Goal: Use online tool/utility: Utilize a website feature to perform a specific function

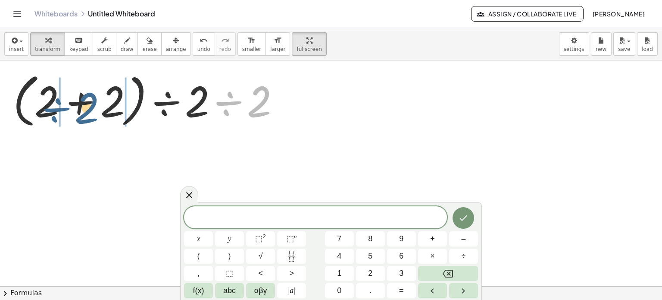
drag, startPoint x: 270, startPoint y: 103, endPoint x: 97, endPoint y: 110, distance: 172.5
click at [97, 110] on div at bounding box center [150, 100] width 282 height 62
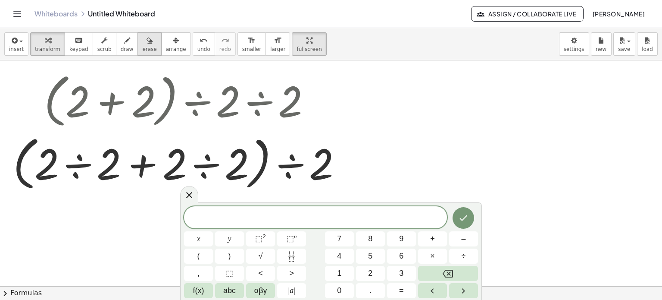
click at [142, 48] on span "erase" at bounding box center [149, 49] width 14 height 6
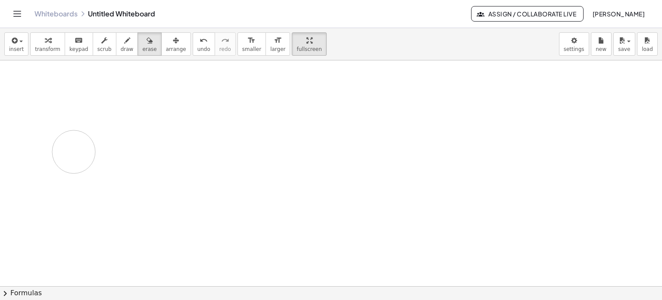
drag, startPoint x: 72, startPoint y: 98, endPoint x: 94, endPoint y: 128, distance: 36.8
click at [69, 144] on div at bounding box center [331, 286] width 662 height 452
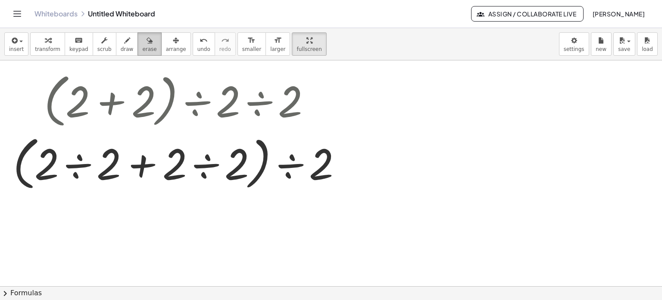
click at [142, 46] on span "erase" at bounding box center [149, 49] width 14 height 6
click at [122, 94] on div at bounding box center [331, 286] width 662 height 452
click at [165, 97] on div at bounding box center [331, 286] width 662 height 452
click at [141, 109] on div at bounding box center [331, 286] width 662 height 452
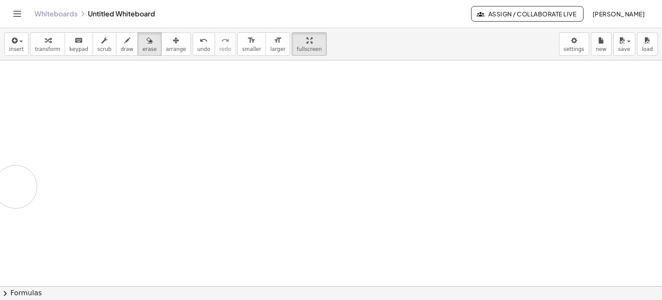
drag, startPoint x: 143, startPoint y: 109, endPoint x: 93, endPoint y: 183, distance: 89.4
click at [17, 187] on div at bounding box center [331, 286] width 662 height 452
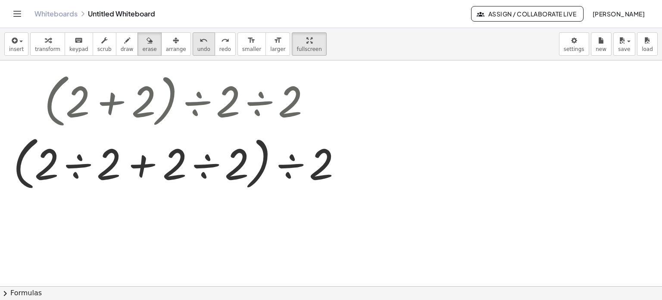
click at [197, 48] on span "undo" at bounding box center [203, 49] width 13 height 6
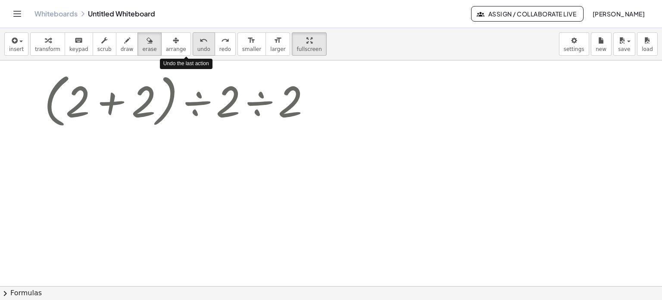
click at [197, 48] on span "undo" at bounding box center [203, 49] width 13 height 6
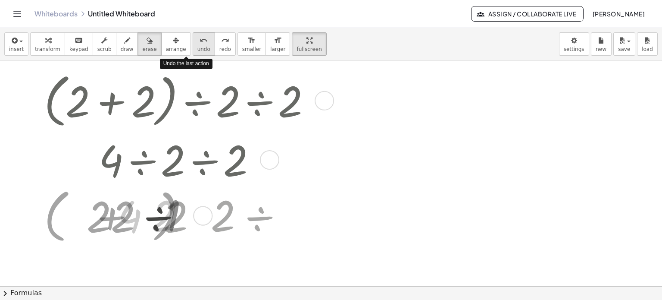
click at [197, 48] on span "undo" at bounding box center [203, 49] width 13 height 6
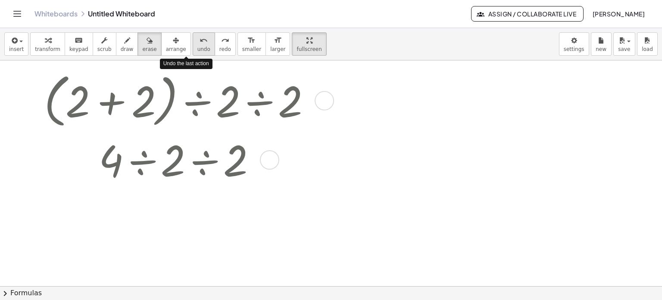
click at [197, 48] on span "undo" at bounding box center [203, 49] width 13 height 6
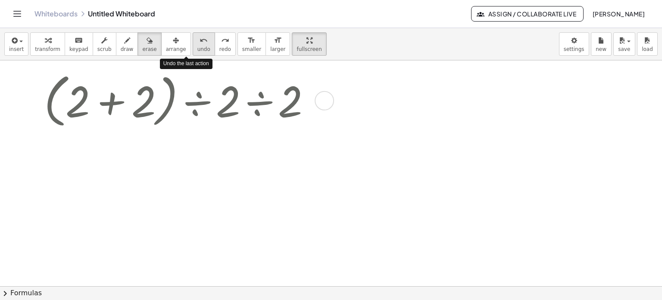
click at [197, 48] on span "undo" at bounding box center [203, 49] width 13 height 6
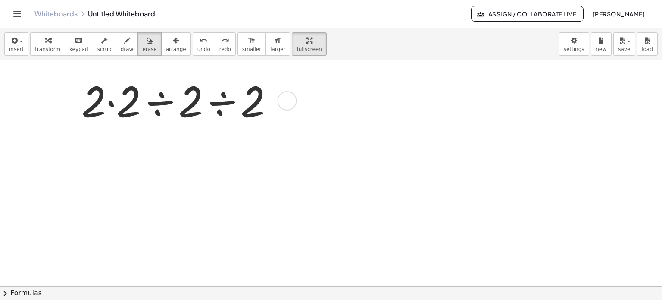
click at [289, 100] on div at bounding box center [331, 286] width 662 height 452
click at [288, 102] on div at bounding box center [331, 286] width 662 height 452
click at [290, 103] on div at bounding box center [331, 286] width 662 height 452
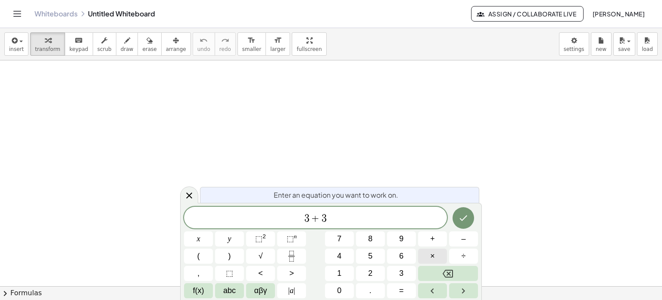
click at [434, 259] on span "×" at bounding box center [432, 256] width 5 height 12
click at [465, 215] on icon "Done" at bounding box center [463, 217] width 10 height 10
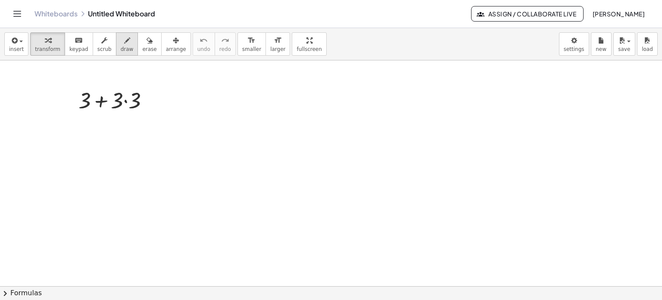
click at [120, 44] on button "draw" at bounding box center [127, 43] width 22 height 23
drag, startPoint x: 302, startPoint y: 93, endPoint x: 317, endPoint y: 139, distance: 48.2
drag, startPoint x: 303, startPoint y: 94, endPoint x: 318, endPoint y: 91, distance: 15.8
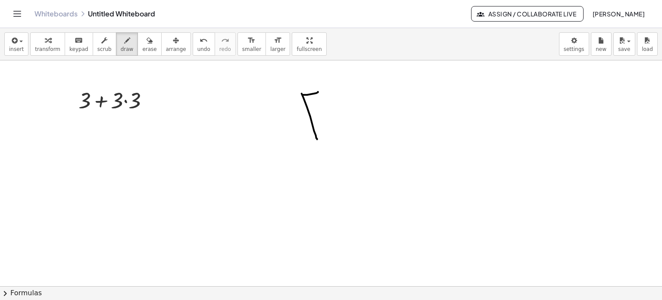
drag, startPoint x: 311, startPoint y: 117, endPoint x: 327, endPoint y: 115, distance: 15.6
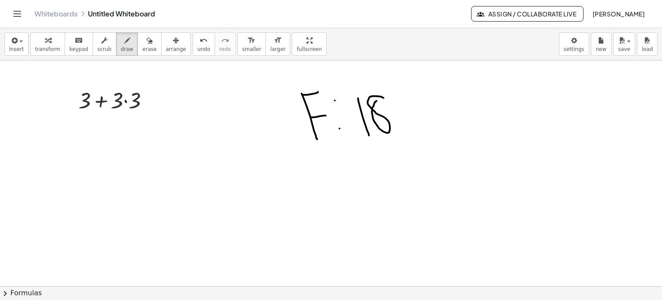
drag, startPoint x: 384, startPoint y: 97, endPoint x: 379, endPoint y: 98, distance: 4.8
drag, startPoint x: 313, startPoint y: 177, endPoint x: 317, endPoint y: 205, distance: 28.8
drag, startPoint x: 313, startPoint y: 177, endPoint x: 331, endPoint y: 197, distance: 27.2
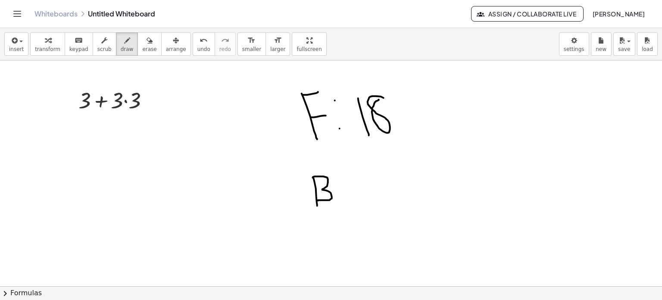
drag, startPoint x: 358, startPoint y: 178, endPoint x: 362, endPoint y: 205, distance: 27.1
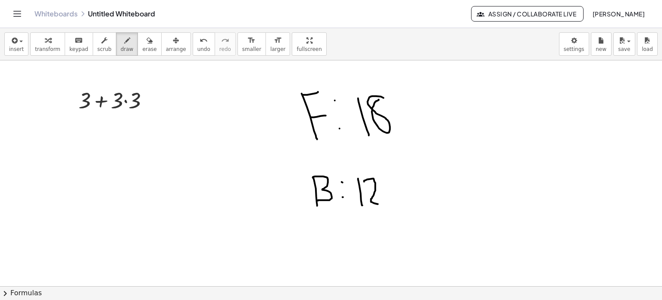
drag, startPoint x: 364, startPoint y: 181, endPoint x: 382, endPoint y: 203, distance: 28.8
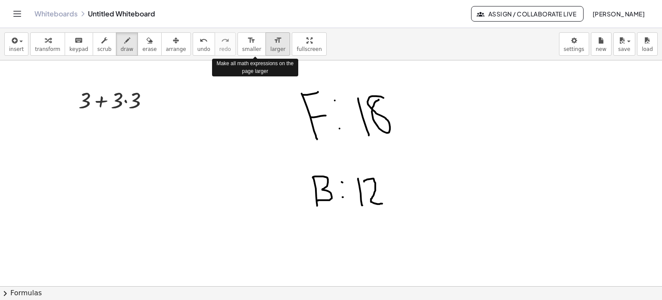
click at [270, 50] on span "larger" at bounding box center [277, 49] width 15 height 6
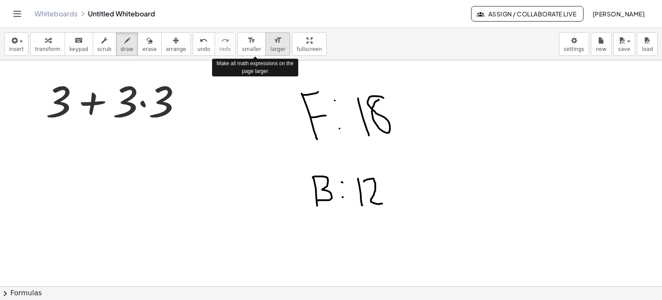
click at [270, 50] on span "larger" at bounding box center [277, 49] width 15 height 6
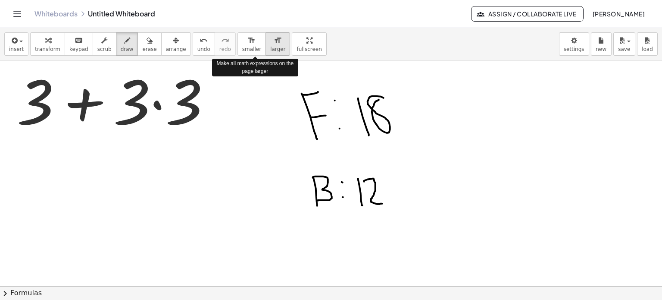
click at [270, 50] on span "larger" at bounding box center [277, 49] width 15 height 6
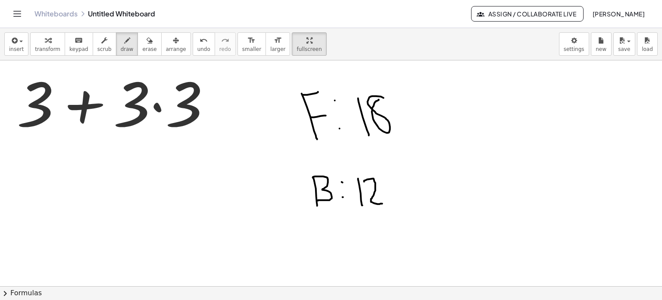
drag, startPoint x: 282, startPoint y: 44, endPoint x: 282, endPoint y: 97, distance: 52.2
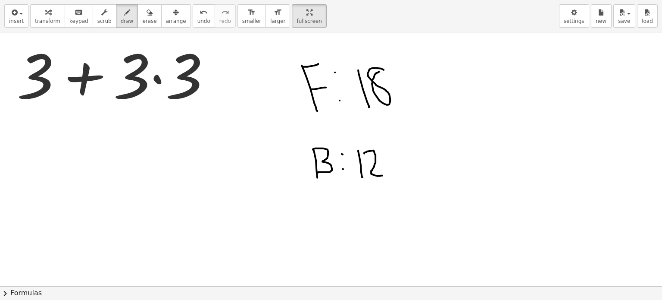
click at [282, 97] on div "insert select one: Math Expression Function Text Youtube Video Graphing Geometr…" at bounding box center [331, 150] width 662 height 300
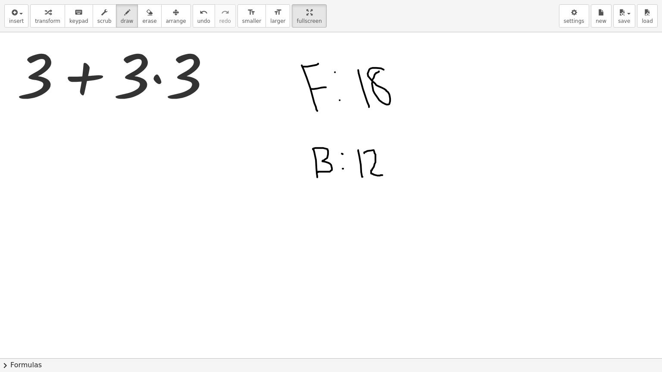
click at [82, 82] on div at bounding box center [331, 358] width 662 height 653
click at [79, 22] on span "keypad" at bounding box center [78, 21] width 19 height 6
click at [81, 80] on div at bounding box center [116, 73] width 209 height 79
click at [86, 78] on div at bounding box center [116, 73] width 209 height 79
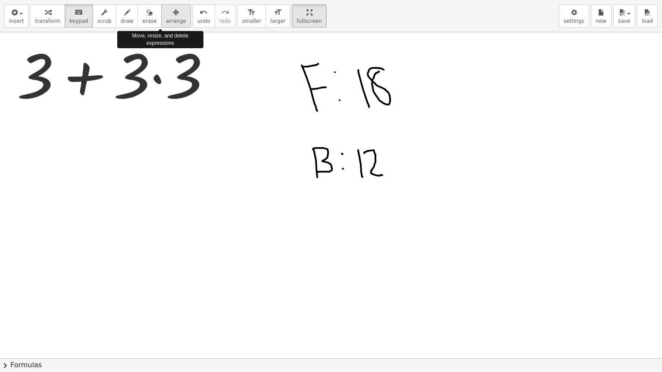
click at [166, 22] on span "arrange" at bounding box center [176, 21] width 20 height 6
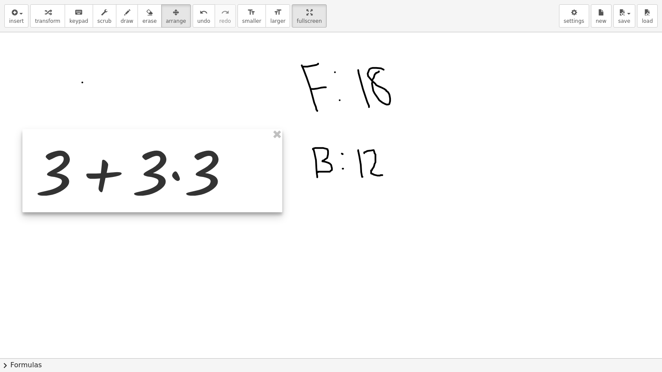
drag, startPoint x: 103, startPoint y: 78, endPoint x: 122, endPoint y: 175, distance: 98.7
click at [122, 175] on div at bounding box center [152, 170] width 260 height 83
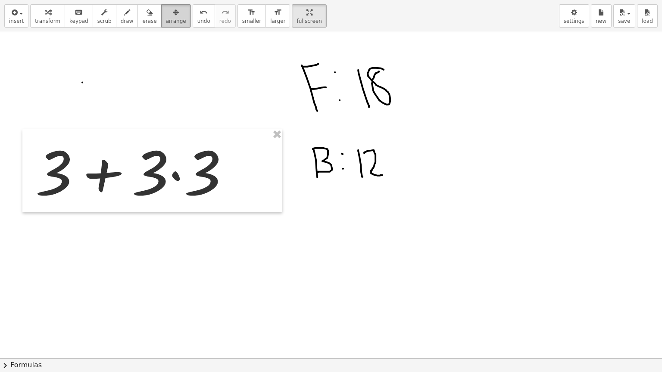
click at [166, 18] on span "arrange" at bounding box center [176, 21] width 20 height 6
click at [23, 21] on button "insert" at bounding box center [16, 15] width 24 height 23
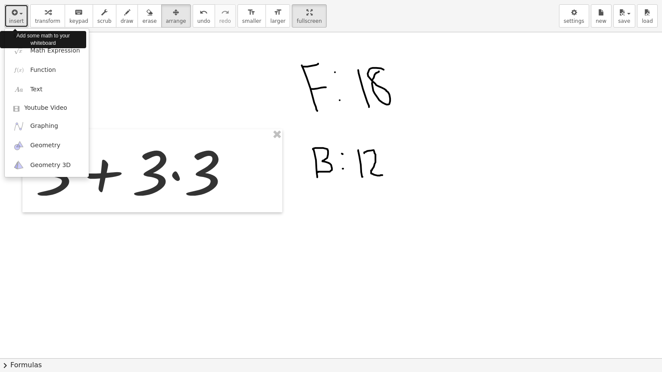
click at [23, 21] on button "insert" at bounding box center [16, 15] width 24 height 23
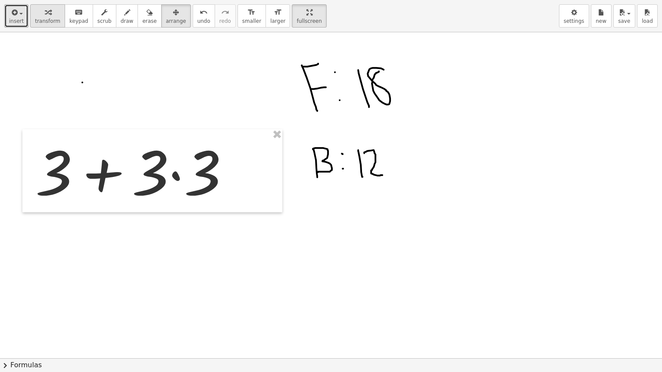
click at [50, 21] on span "transform" at bounding box center [47, 21] width 25 height 6
click at [103, 175] on div at bounding box center [135, 170] width 209 height 79
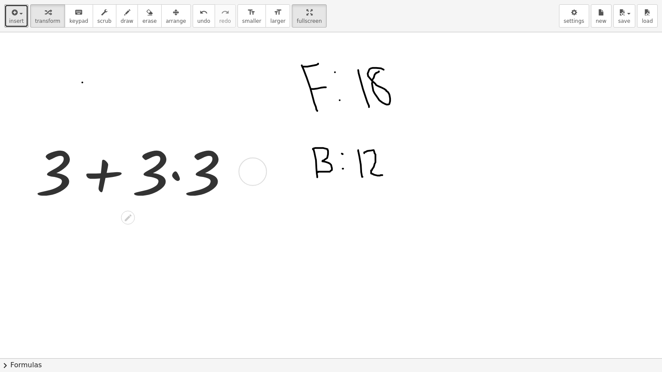
click at [103, 175] on div at bounding box center [135, 170] width 209 height 79
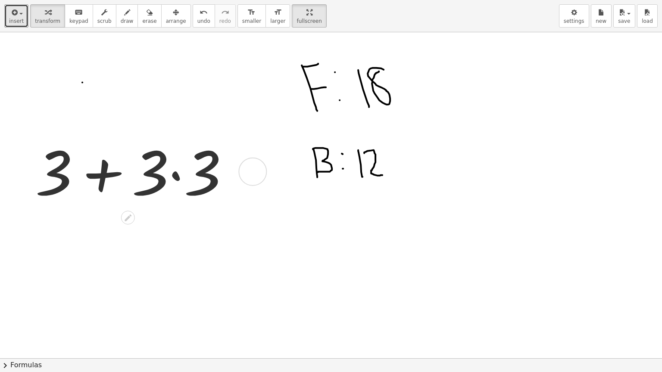
click at [103, 175] on div at bounding box center [135, 170] width 209 height 79
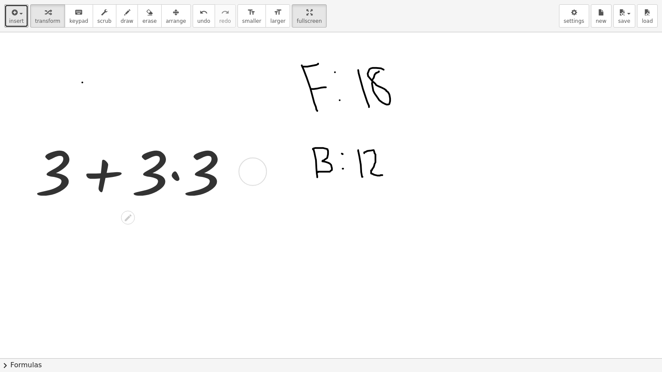
click at [104, 175] on div at bounding box center [135, 170] width 209 height 79
click at [105, 175] on div at bounding box center [135, 170] width 209 height 79
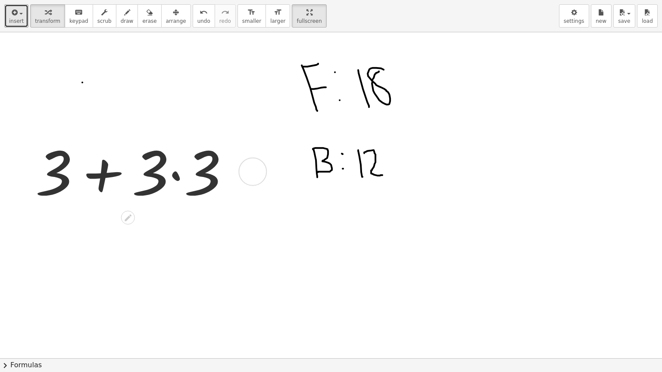
click at [105, 175] on div at bounding box center [135, 170] width 209 height 79
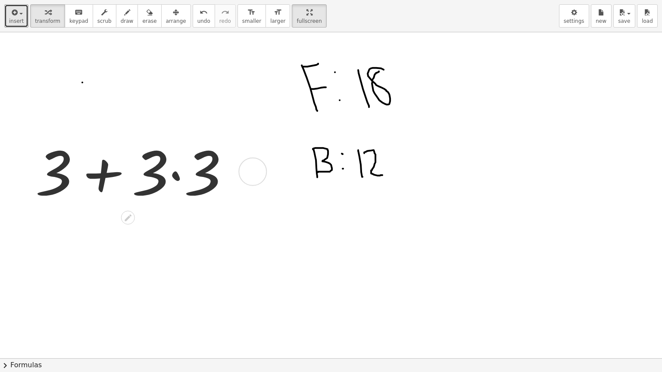
click at [176, 176] on div at bounding box center [135, 170] width 209 height 79
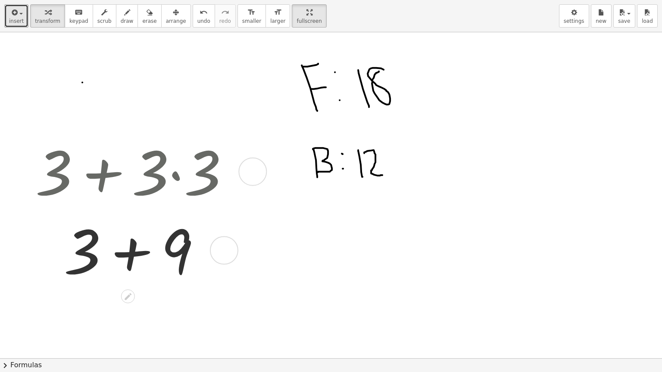
click at [131, 253] on div at bounding box center [135, 249] width 209 height 79
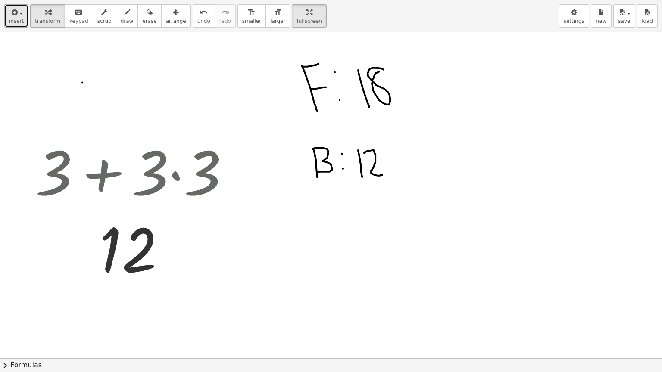
click at [8, 16] on button "insert" at bounding box center [16, 15] width 24 height 23
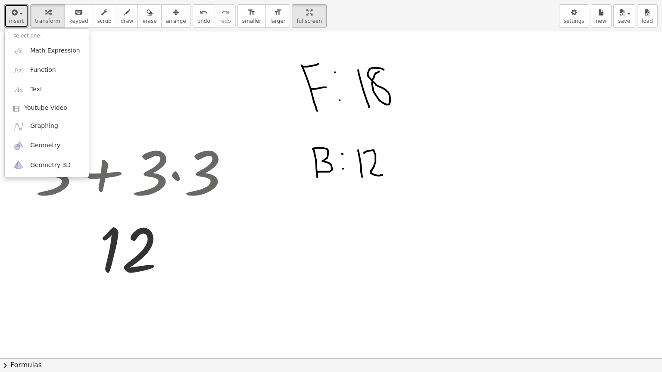
drag, startPoint x: 133, startPoint y: 18, endPoint x: 133, endPoint y: 90, distance: 72.0
click at [142, 18] on span "erase" at bounding box center [149, 21] width 14 height 6
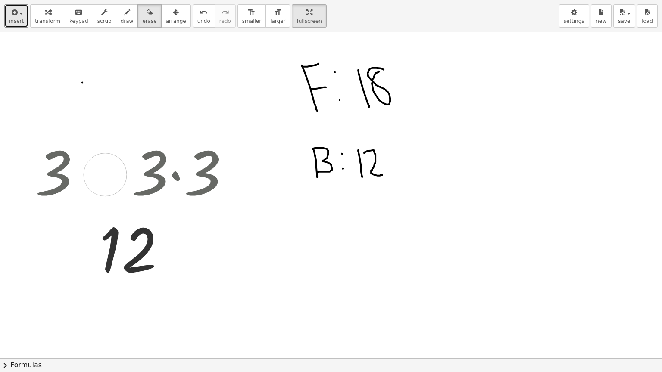
click at [105, 175] on div at bounding box center [331, 358] width 662 height 653
click at [42, 17] on button "transform" at bounding box center [47, 15] width 35 height 23
click at [169, 153] on div at bounding box center [135, 170] width 209 height 79
click at [252, 167] on div at bounding box center [252, 172] width 28 height 28
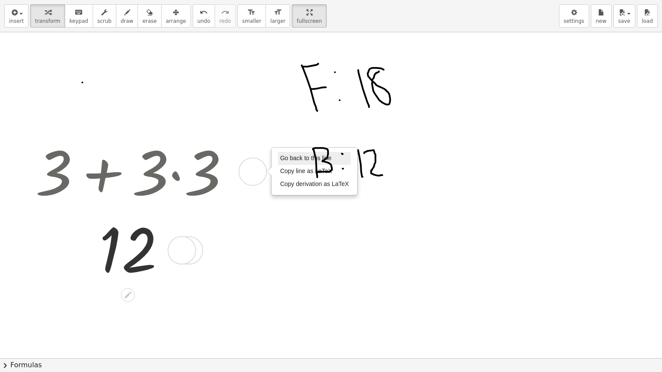
click at [319, 156] on span "Go back to this line" at bounding box center [305, 158] width 51 height 7
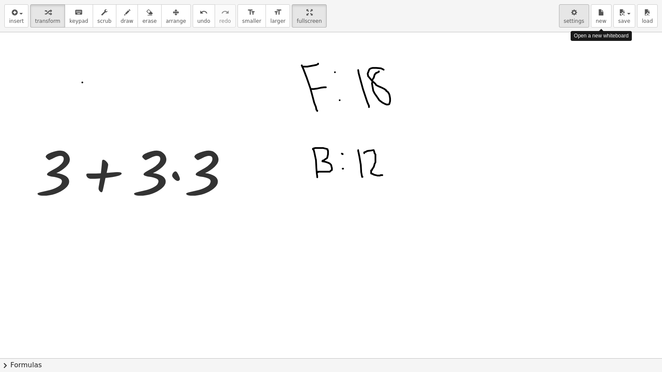
click at [586, 19] on button "settings" at bounding box center [574, 15] width 30 height 23
click at [576, 15] on icon "button" at bounding box center [574, 12] width 6 height 10
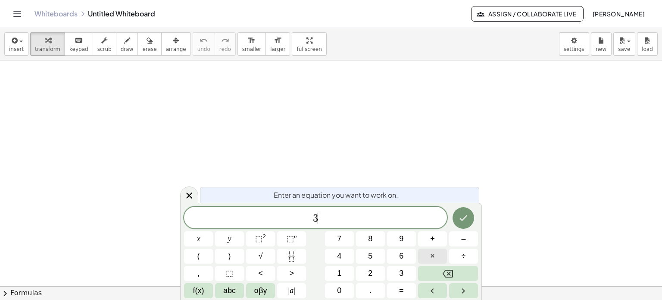
click at [433, 250] on span "×" at bounding box center [432, 256] width 5 height 12
click at [438, 242] on button "+" at bounding box center [432, 238] width 29 height 15
click at [349, 258] on button "4" at bounding box center [339, 255] width 29 height 15
click at [466, 217] on icon "Done" at bounding box center [463, 217] width 10 height 10
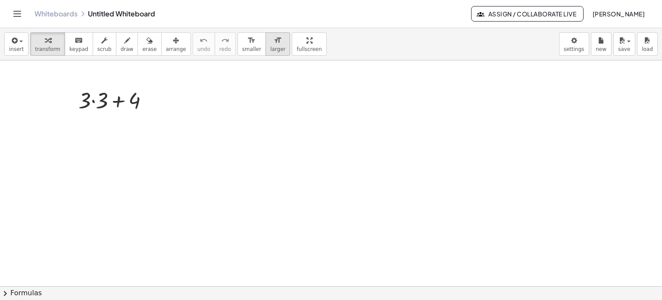
click at [270, 48] on span "larger" at bounding box center [277, 49] width 15 height 6
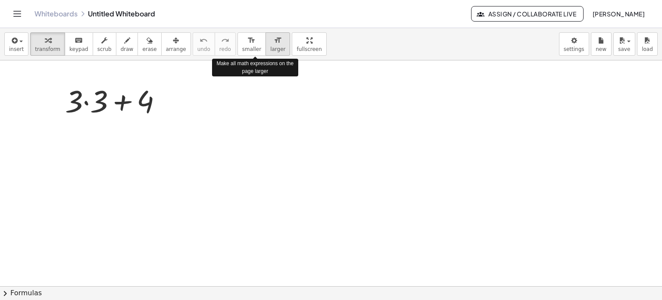
click at [270, 48] on span "larger" at bounding box center [277, 49] width 15 height 6
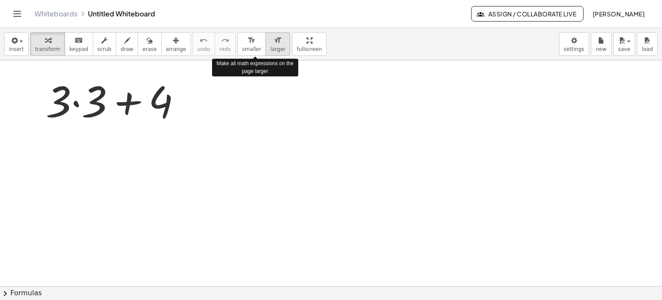
click at [270, 48] on span "larger" at bounding box center [277, 49] width 15 height 6
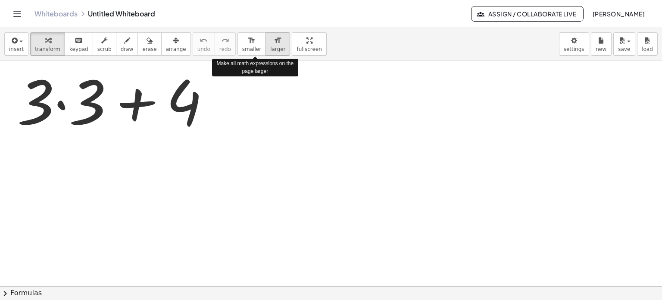
click at [270, 48] on span "larger" at bounding box center [277, 49] width 15 height 6
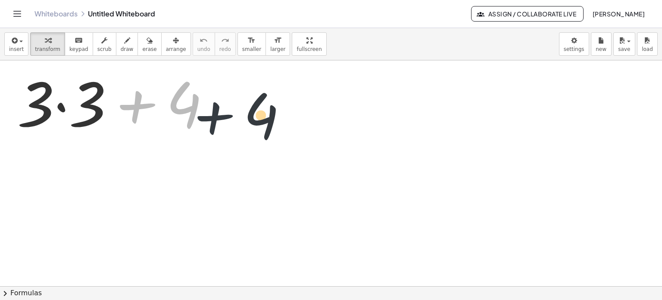
drag, startPoint x: 141, startPoint y: 110, endPoint x: 186, endPoint y: 92, distance: 48.2
click at [224, 122] on div "+ 4 + · 3 · 3 + 4" at bounding box center [133, 101] width 259 height 83
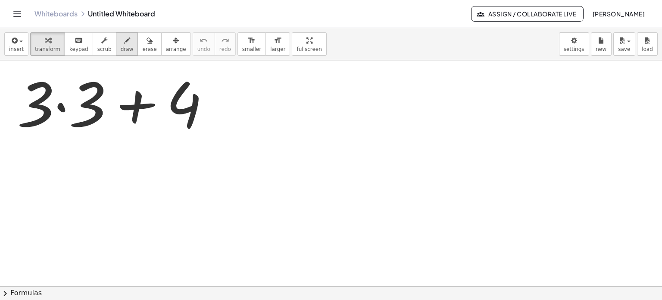
click at [124, 44] on icon "button" at bounding box center [127, 40] width 6 height 10
drag, startPoint x: 349, startPoint y: 130, endPoint x: 347, endPoint y: 112, distance: 18.6
drag, startPoint x: 345, startPoint y: 96, endPoint x: 366, endPoint y: 92, distance: 21.1
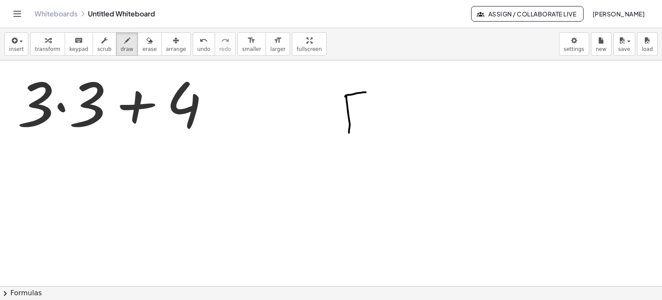
drag, startPoint x: 348, startPoint y: 112, endPoint x: 385, endPoint y: 113, distance: 37.1
drag, startPoint x: 399, startPoint y: 119, endPoint x: 423, endPoint y: 119, distance: 24.1
drag, startPoint x: 419, startPoint y: 115, endPoint x: 436, endPoint y: 127, distance: 20.4
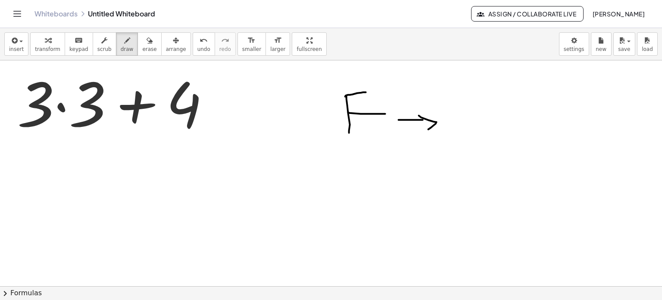
drag, startPoint x: 474, startPoint y: 103, endPoint x: 475, endPoint y: 136, distance: 32.8
drag, startPoint x: 353, startPoint y: 187, endPoint x: 360, endPoint y: 225, distance: 39.4
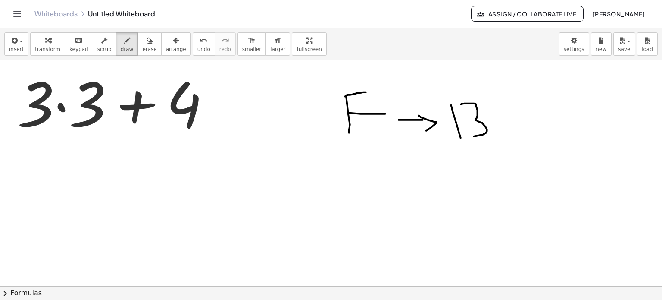
drag, startPoint x: 352, startPoint y: 187, endPoint x: 376, endPoint y: 220, distance: 40.7
drag, startPoint x: 402, startPoint y: 209, endPoint x: 421, endPoint y: 206, distance: 19.2
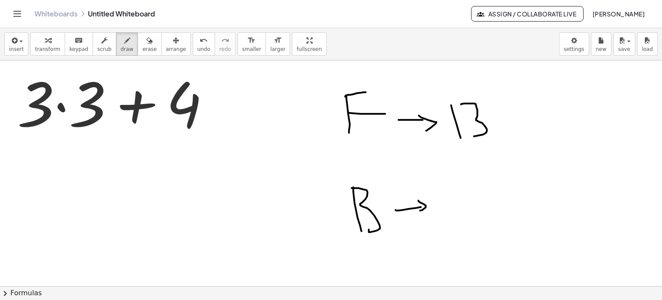
drag, startPoint x: 419, startPoint y: 201, endPoint x: 420, endPoint y: 210, distance: 9.6
drag, startPoint x: 441, startPoint y: 195, endPoint x: 478, endPoint y: 225, distance: 47.7
drag, startPoint x: 484, startPoint y: 198, endPoint x: 496, endPoint y: 234, distance: 38.0
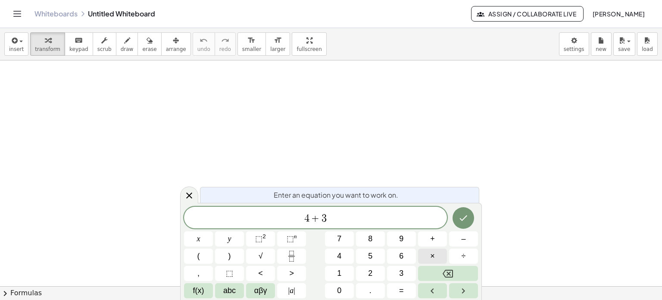
click at [433, 255] on span "×" at bounding box center [432, 256] width 5 height 12
click at [462, 208] on button "Done" at bounding box center [464, 218] width 22 height 22
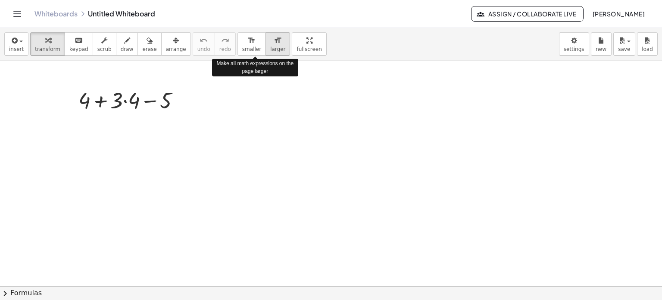
click at [270, 48] on span "larger" at bounding box center [277, 49] width 15 height 6
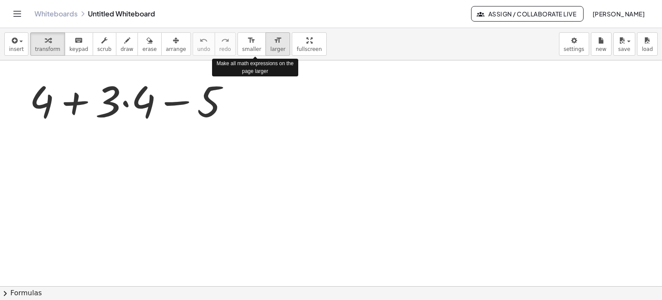
click at [270, 48] on span "larger" at bounding box center [277, 49] width 15 height 6
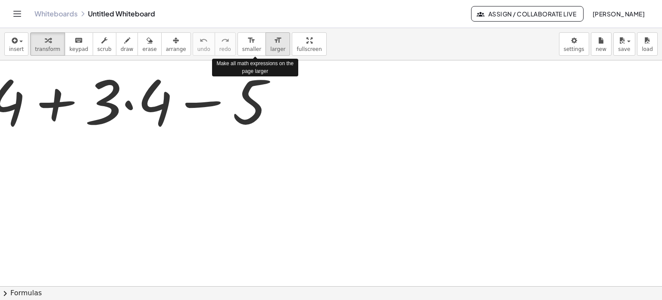
click at [270, 48] on span "larger" at bounding box center [277, 49] width 15 height 6
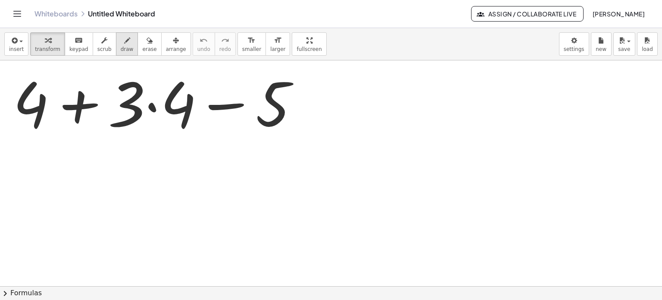
click at [121, 52] on span "draw" at bounding box center [127, 49] width 13 height 6
drag, startPoint x: 371, startPoint y: 100, endPoint x: 376, endPoint y: 162, distance: 61.8
drag, startPoint x: 371, startPoint y: 100, endPoint x: 390, endPoint y: 100, distance: 19.0
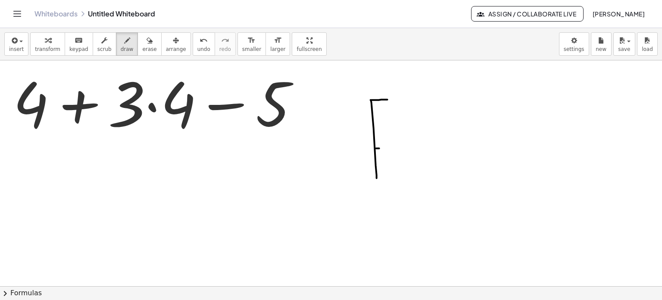
drag, startPoint x: 376, startPoint y: 148, endPoint x: 387, endPoint y: 147, distance: 11.3
drag, startPoint x: 399, startPoint y: 146, endPoint x: 428, endPoint y: 148, distance: 28.5
drag, startPoint x: 424, startPoint y: 143, endPoint x: 426, endPoint y: 158, distance: 15.2
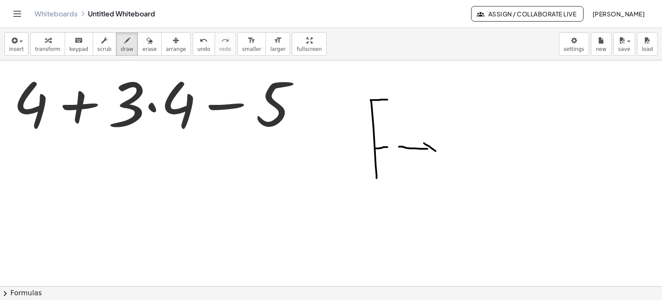
drag, startPoint x: 455, startPoint y: 133, endPoint x: 459, endPoint y: 169, distance: 36.4
drag, startPoint x: 471, startPoint y: 118, endPoint x: 484, endPoint y: 175, distance: 59.4
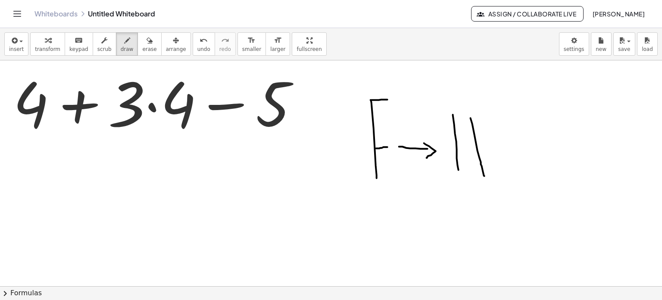
drag, startPoint x: 372, startPoint y: 262, endPoint x: 371, endPoint y: 248, distance: 14.2
drag, startPoint x: 376, startPoint y: 224, endPoint x: 374, endPoint y: 276, distance: 52.2
drag, startPoint x: 403, startPoint y: 246, endPoint x: 428, endPoint y: 246, distance: 25.0
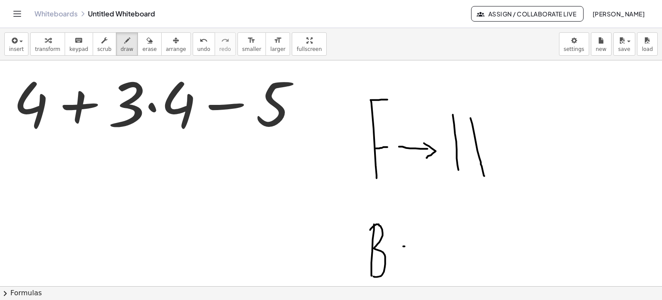
drag, startPoint x: 426, startPoint y: 240, endPoint x: 428, endPoint y: 253, distance: 13.9
drag, startPoint x: 450, startPoint y: 226, endPoint x: 481, endPoint y: 267, distance: 51.0
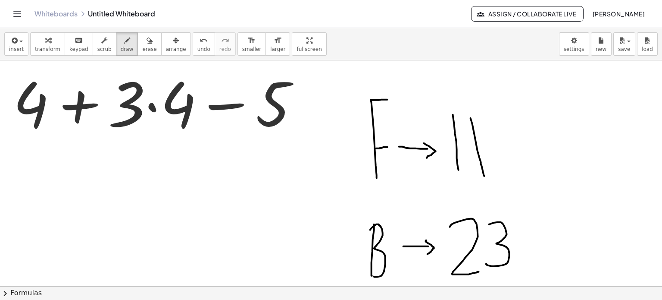
drag, startPoint x: 495, startPoint y: 222, endPoint x: 487, endPoint y: 262, distance: 40.7
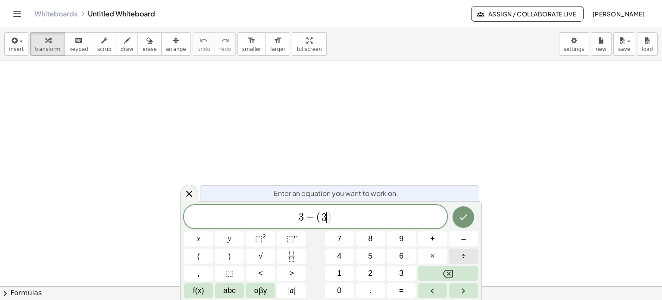
click at [452, 255] on button "÷" at bounding box center [463, 255] width 29 height 15
click at [465, 217] on icon "Done" at bounding box center [464, 217] width 8 height 6
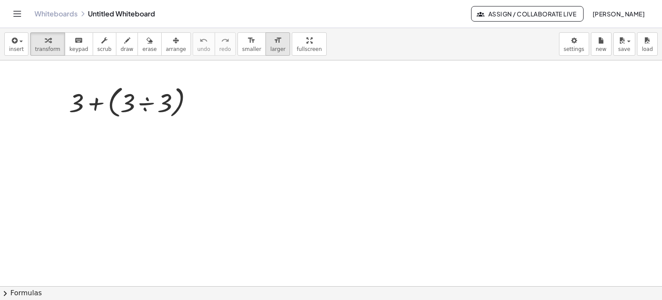
click at [270, 47] on span "larger" at bounding box center [277, 49] width 15 height 6
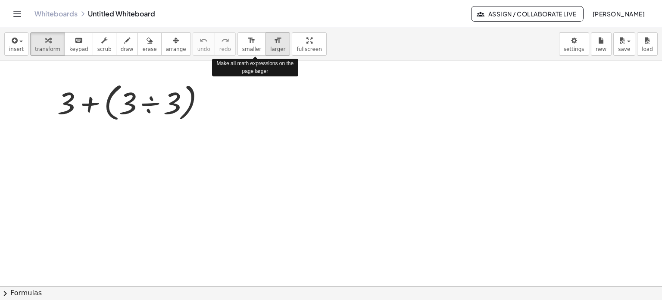
click at [270, 47] on span "larger" at bounding box center [277, 49] width 15 height 6
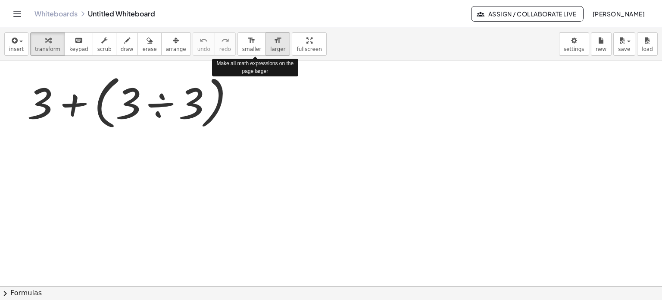
click at [270, 47] on span "larger" at bounding box center [277, 49] width 15 height 6
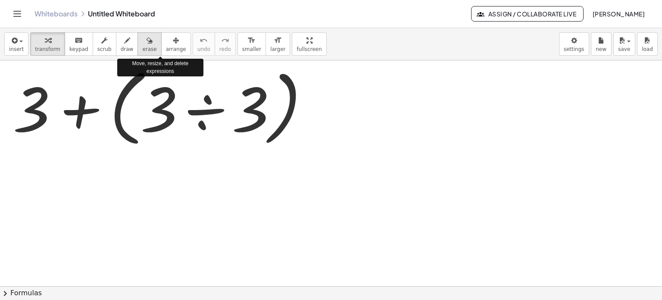
click at [147, 45] on icon "button" at bounding box center [150, 40] width 6 height 10
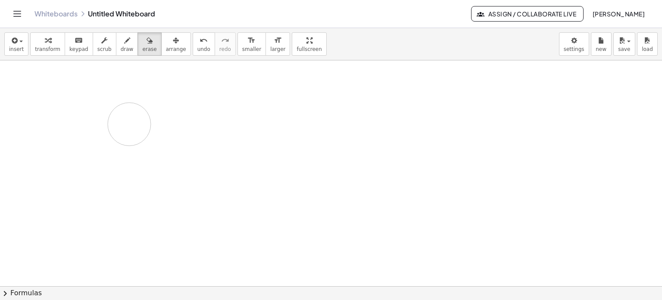
drag, startPoint x: 160, startPoint y: 98, endPoint x: 264, endPoint y: 111, distance: 105.1
drag, startPoint x: 92, startPoint y: 98, endPoint x: 117, endPoint y: 107, distance: 26.2
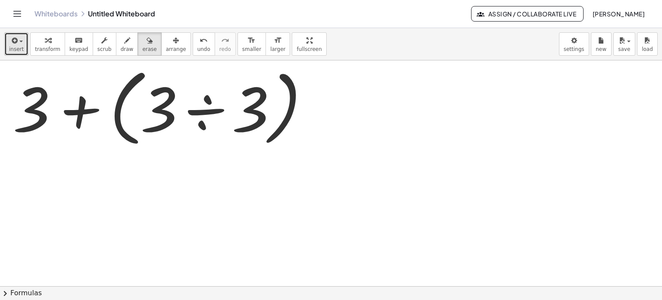
click at [18, 47] on span "insert" at bounding box center [16, 49] width 15 height 6
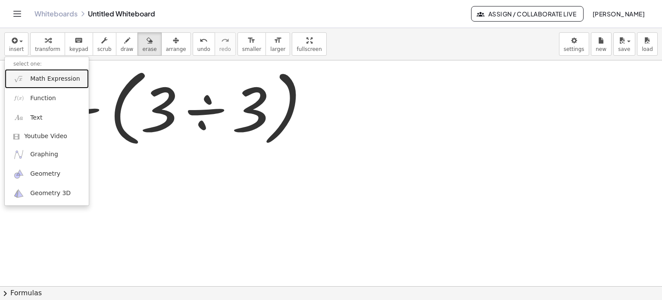
drag, startPoint x: 50, startPoint y: 75, endPoint x: 70, endPoint y: 79, distance: 20.6
click at [50, 75] on span "Math Expression" at bounding box center [55, 79] width 50 height 9
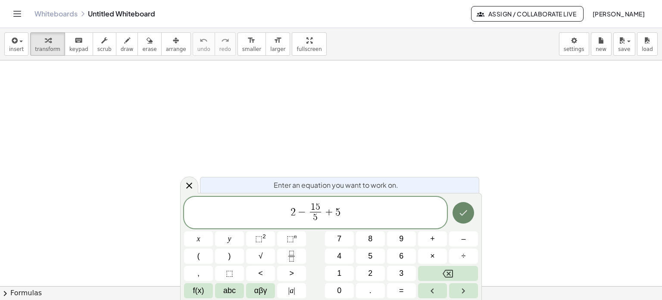
click at [461, 212] on icon "Done" at bounding box center [463, 212] width 10 height 10
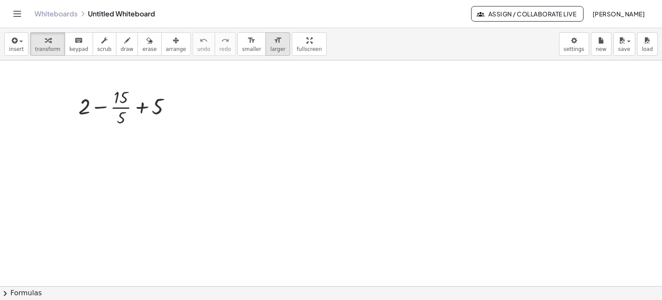
click at [270, 47] on span "larger" at bounding box center [277, 49] width 15 height 6
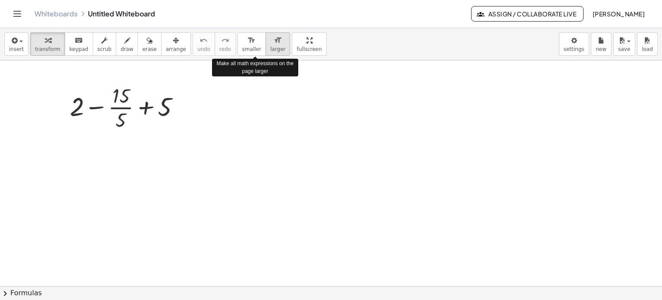
click at [270, 47] on span "larger" at bounding box center [277, 49] width 15 height 6
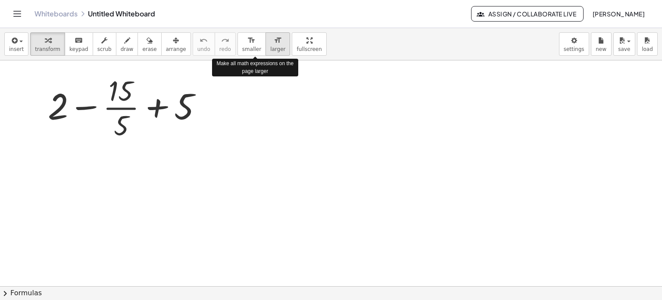
click at [270, 47] on span "larger" at bounding box center [277, 49] width 15 height 6
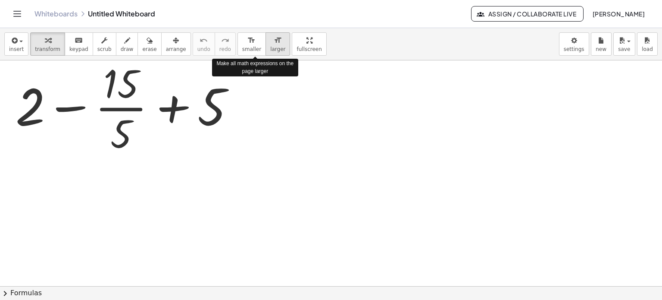
click at [270, 47] on span "larger" at bounding box center [277, 49] width 15 height 6
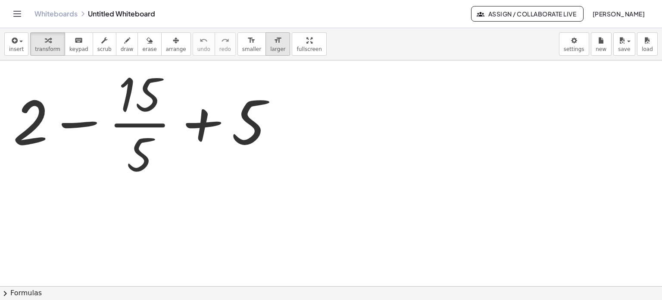
click at [270, 48] on span "larger" at bounding box center [277, 49] width 15 height 6
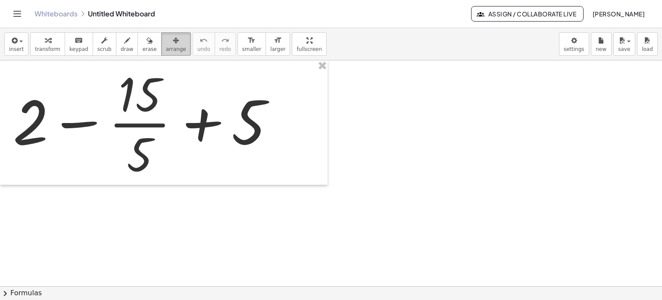
click at [173, 43] on icon "button" at bounding box center [176, 40] width 6 height 10
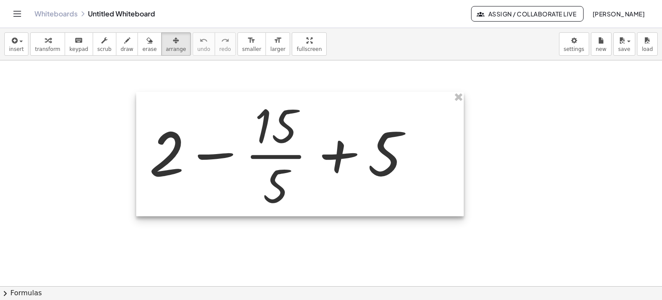
drag, startPoint x: 141, startPoint y: 123, endPoint x: 275, endPoint y: 154, distance: 137.7
click at [275, 154] on div at bounding box center [300, 154] width 328 height 125
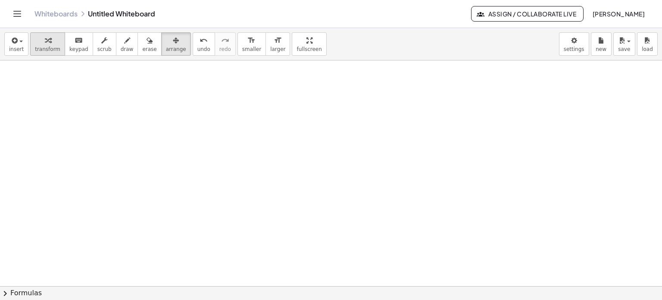
click at [43, 48] on span "transform" at bounding box center [47, 49] width 25 height 6
click at [7, 50] on button "insert" at bounding box center [16, 43] width 24 height 23
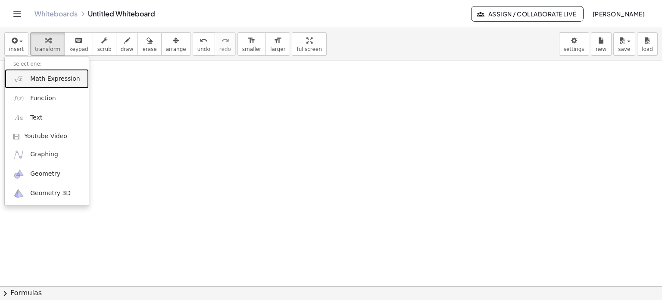
click at [48, 81] on span "Math Expression" at bounding box center [55, 79] width 50 height 9
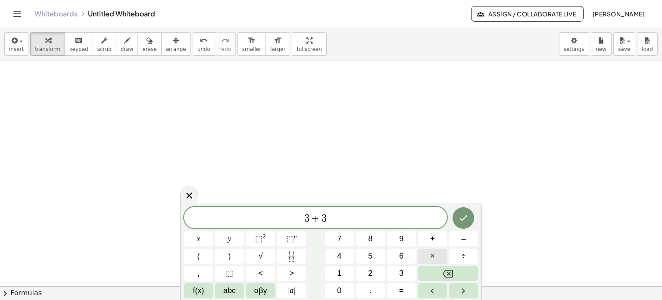
click at [442, 257] on button "×" at bounding box center [432, 255] width 29 height 15
click at [466, 220] on icon "Done" at bounding box center [463, 217] width 10 height 10
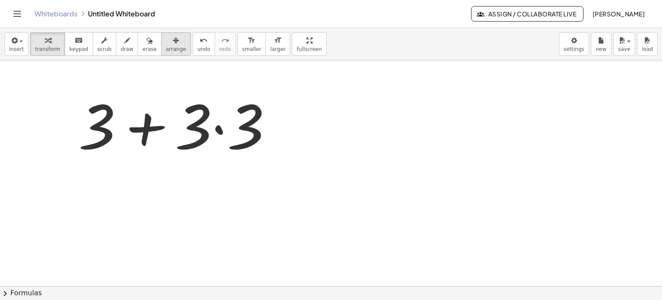
click at [166, 50] on span "arrange" at bounding box center [176, 49] width 20 height 6
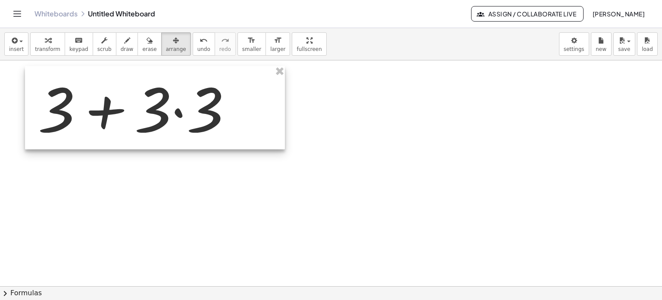
drag, startPoint x: 197, startPoint y: 124, endPoint x: 157, endPoint y: 107, distance: 43.9
click at [157, 107] on div at bounding box center [155, 107] width 260 height 83
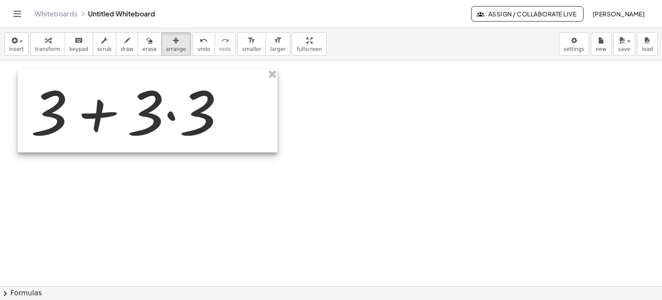
drag, startPoint x: 178, startPoint y: 119, endPoint x: 171, endPoint y: 122, distance: 7.9
click at [171, 122] on div at bounding box center [148, 110] width 260 height 83
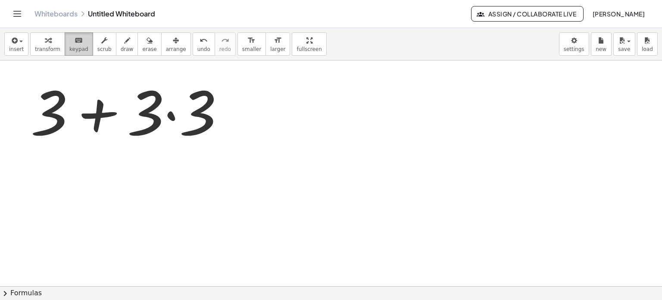
click at [79, 47] on span "keypad" at bounding box center [78, 49] width 19 height 6
click at [287, 195] on div at bounding box center [331, 285] width 662 height 451
click at [74, 46] on span "keypad" at bounding box center [78, 49] width 19 height 6
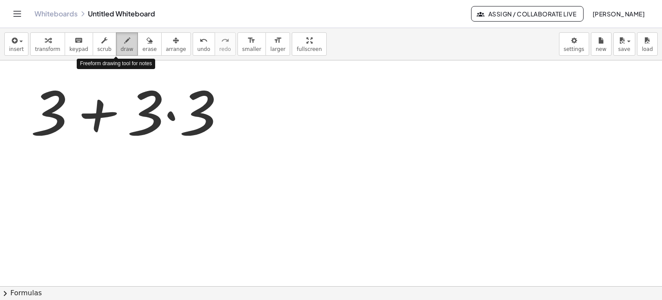
click at [121, 50] on span "draw" at bounding box center [127, 49] width 13 height 6
click at [343, 141] on div at bounding box center [331, 285] width 662 height 451
drag, startPoint x: 339, startPoint y: 95, endPoint x: 353, endPoint y: 94, distance: 14.3
click at [353, 94] on div at bounding box center [331, 285] width 662 height 451
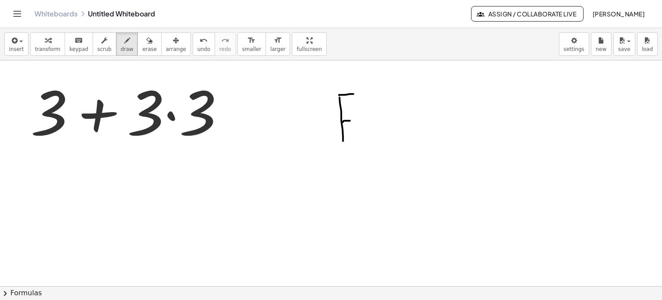
drag, startPoint x: 343, startPoint y: 122, endPoint x: 351, endPoint y: 120, distance: 8.4
click at [350, 120] on div at bounding box center [331, 285] width 662 height 451
drag, startPoint x: 357, startPoint y: 127, endPoint x: 364, endPoint y: 119, distance: 11.0
click at [362, 118] on div at bounding box center [331, 285] width 662 height 451
drag, startPoint x: 368, startPoint y: 120, endPoint x: 373, endPoint y: 125, distance: 6.7
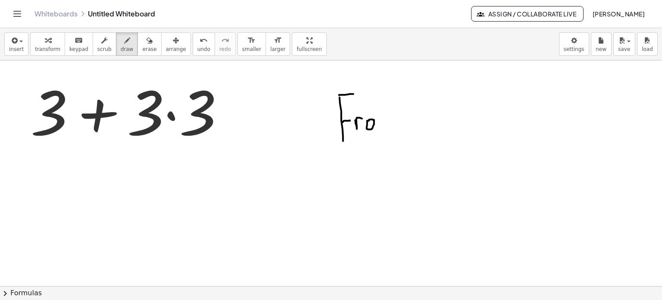
click at [367, 121] on div at bounding box center [331, 285] width 662 height 451
drag, startPoint x: 378, startPoint y: 119, endPoint x: 404, endPoint y: 129, distance: 27.5
click at [398, 134] on div at bounding box center [331, 285] width 662 height 451
drag, startPoint x: 398, startPoint y: 94, endPoint x: 411, endPoint y: 137, distance: 44.6
click at [411, 137] on div at bounding box center [331, 285] width 662 height 451
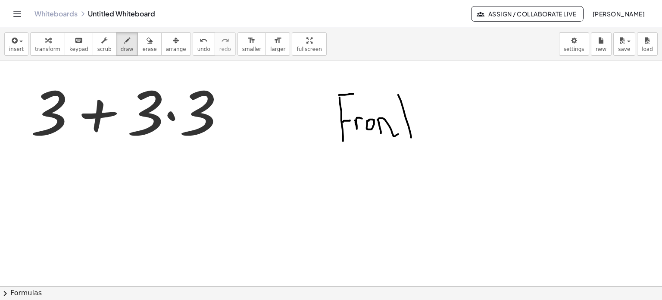
drag, startPoint x: 400, startPoint y: 121, endPoint x: 422, endPoint y: 118, distance: 22.7
click at [422, 117] on div at bounding box center [331, 285] width 662 height 451
drag, startPoint x: 435, startPoint y: 120, endPoint x: 473, endPoint y: 120, distance: 37.5
click at [473, 120] on div at bounding box center [331, 285] width 662 height 451
drag, startPoint x: 469, startPoint y: 113, endPoint x: 472, endPoint y: 129, distance: 16.2
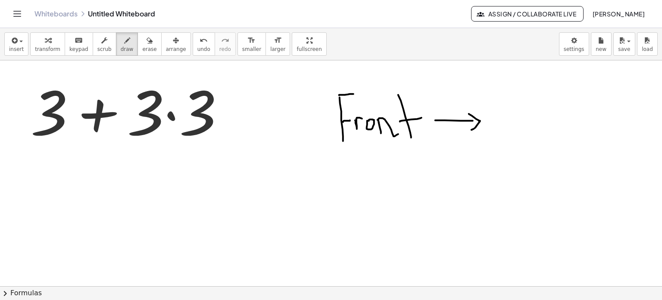
click at [472, 129] on div at bounding box center [331, 285] width 662 height 451
drag, startPoint x: 351, startPoint y: 182, endPoint x: 354, endPoint y: 200, distance: 17.9
click at [355, 207] on div at bounding box center [331, 285] width 662 height 451
drag, startPoint x: 348, startPoint y: 169, endPoint x: 357, endPoint y: 204, distance: 35.6
click at [357, 205] on div at bounding box center [331, 285] width 662 height 451
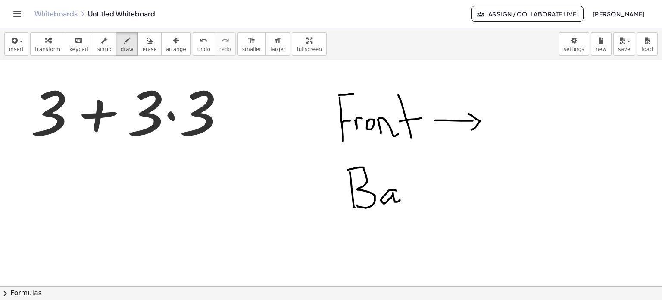
drag, startPoint x: 396, startPoint y: 190, endPoint x: 400, endPoint y: 200, distance: 10.2
click at [400, 200] on div at bounding box center [331, 285] width 662 height 451
drag, startPoint x: 409, startPoint y: 189, endPoint x: 412, endPoint y: 196, distance: 7.3
click at [412, 197] on div at bounding box center [331, 285] width 662 height 451
drag, startPoint x: 412, startPoint y: 175, endPoint x: 423, endPoint y: 185, distance: 14.0
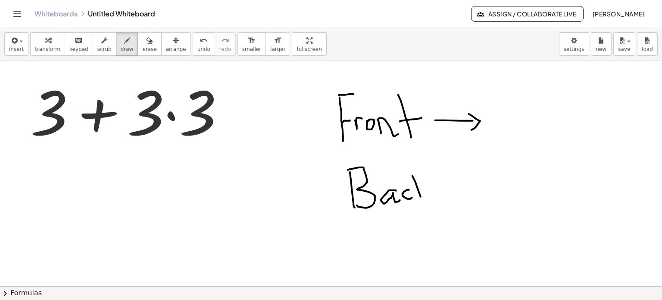
click at [421, 195] on div at bounding box center [331, 285] width 662 height 451
drag, startPoint x: 424, startPoint y: 183, endPoint x: 436, endPoint y: 195, distance: 16.8
click at [428, 196] on div at bounding box center [331, 285] width 662 height 451
drag, startPoint x: 442, startPoint y: 189, endPoint x: 474, endPoint y: 186, distance: 32.0
click at [474, 186] on div at bounding box center [331, 285] width 662 height 451
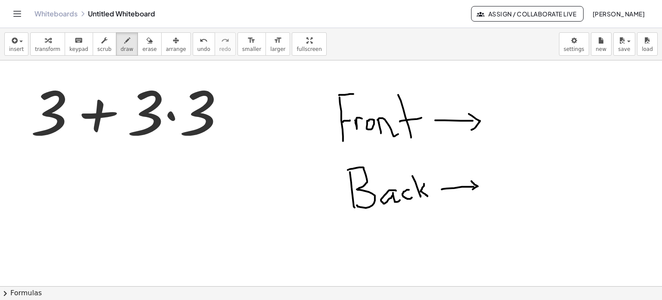
drag, startPoint x: 472, startPoint y: 181, endPoint x: 464, endPoint y: 194, distance: 15.8
click at [464, 194] on div at bounding box center [331, 285] width 662 height 451
click at [507, 129] on div at bounding box center [331, 285] width 662 height 451
click at [526, 97] on div at bounding box center [331, 285] width 662 height 451
drag, startPoint x: 502, startPoint y: 171, endPoint x: 504, endPoint y: 205, distance: 34.1
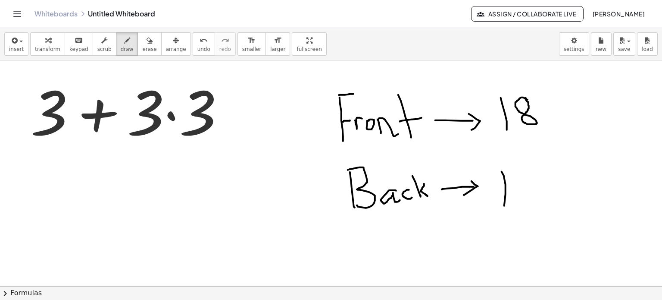
click at [504, 205] on div at bounding box center [331, 285] width 662 height 451
drag, startPoint x: 513, startPoint y: 176, endPoint x: 528, endPoint y: 202, distance: 29.7
click at [528, 202] on div at bounding box center [331, 285] width 662 height 451
click at [36, 44] on div "button" at bounding box center [47, 40] width 25 height 10
click at [100, 112] on div at bounding box center [130, 110] width 209 height 79
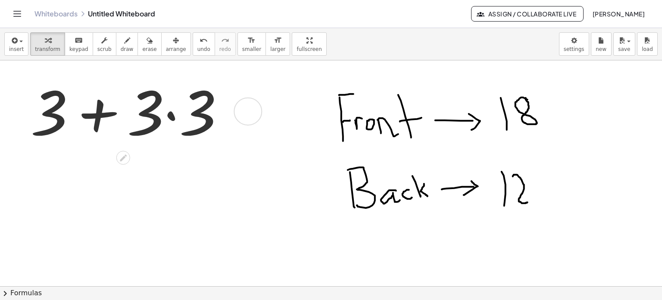
click at [100, 112] on div at bounding box center [130, 110] width 209 height 79
click at [172, 114] on div at bounding box center [130, 110] width 209 height 79
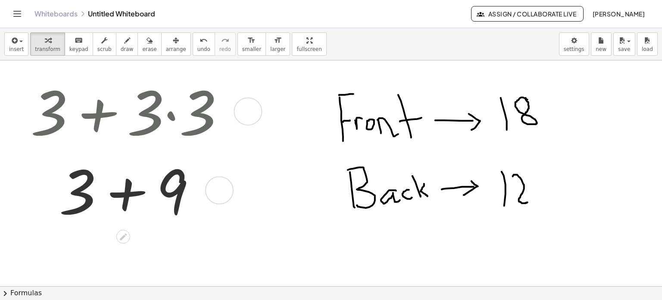
click at [127, 195] on div at bounding box center [130, 189] width 209 height 79
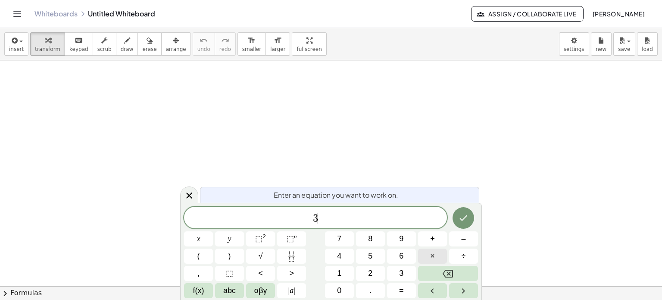
click at [428, 255] on button "×" at bounding box center [432, 255] width 29 height 15
click at [464, 219] on icon "Done" at bounding box center [463, 217] width 10 height 10
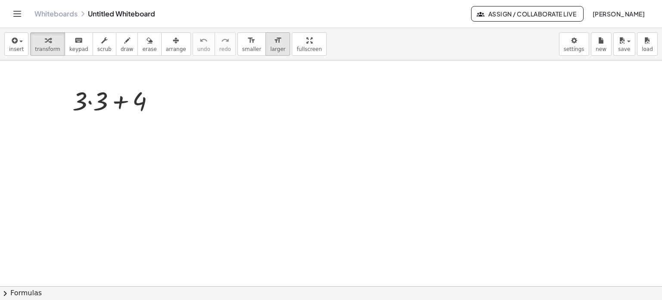
click at [270, 46] on span "larger" at bounding box center [277, 49] width 15 height 6
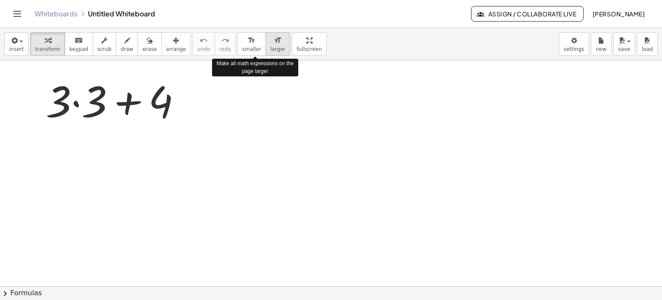
click at [270, 46] on span "larger" at bounding box center [277, 49] width 15 height 6
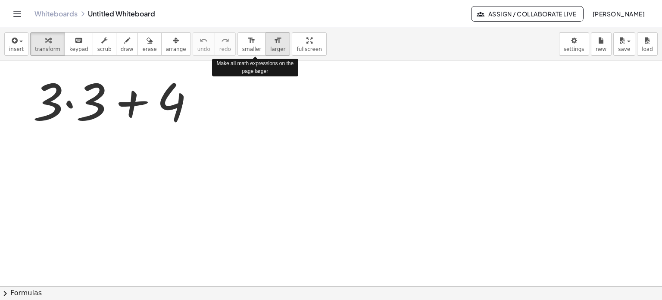
click at [270, 46] on span "larger" at bounding box center [277, 49] width 15 height 6
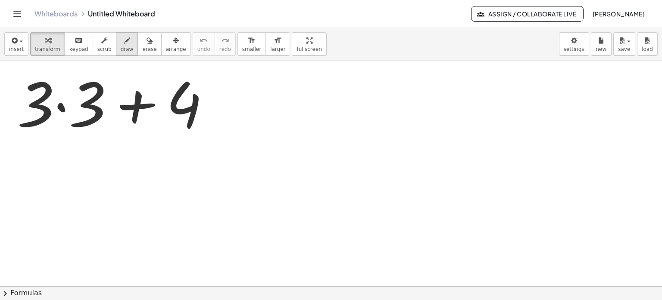
click at [121, 50] on span "draw" at bounding box center [127, 49] width 13 height 6
drag, startPoint x: 329, startPoint y: 97, endPoint x: 324, endPoint y: 122, distance: 25.4
drag, startPoint x: 367, startPoint y: 93, endPoint x: 362, endPoint y: 100, distance: 8.4
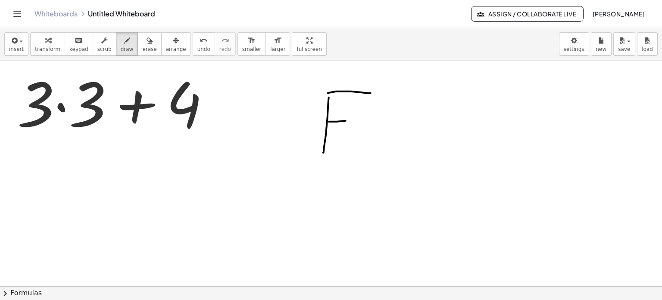
drag, startPoint x: 329, startPoint y: 121, endPoint x: 363, endPoint y: 120, distance: 34.5
drag, startPoint x: 367, startPoint y: 146, endPoint x: 384, endPoint y: 128, distance: 24.7
drag, startPoint x: 396, startPoint y: 129, endPoint x: 403, endPoint y: 135, distance: 9.8
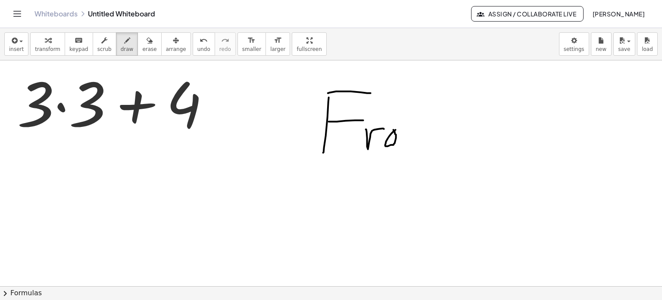
drag, startPoint x: 403, startPoint y: 131, endPoint x: 424, endPoint y: 132, distance: 21.6
drag, startPoint x: 431, startPoint y: 122, endPoint x: 431, endPoint y: 137, distance: 14.7
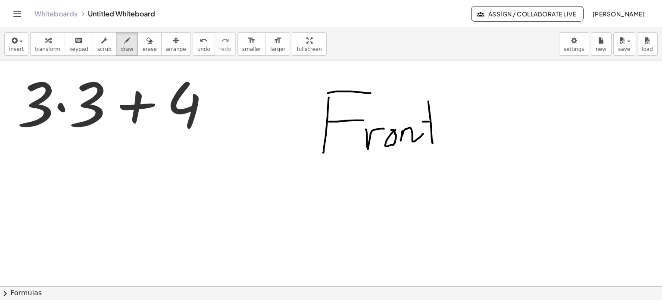
drag, startPoint x: 429, startPoint y: 121, endPoint x: 459, endPoint y: 120, distance: 29.3
drag, startPoint x: 462, startPoint y: 129, endPoint x: 492, endPoint y: 130, distance: 30.2
drag, startPoint x: 492, startPoint y: 126, endPoint x: 488, endPoint y: 138, distance: 12.7
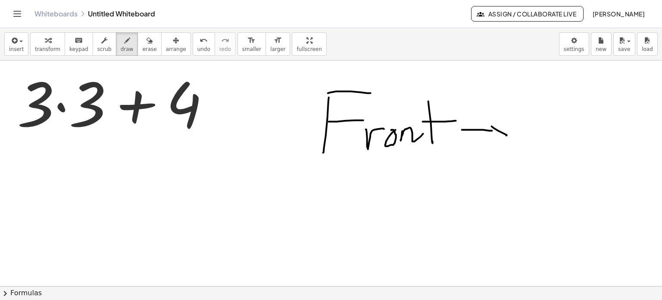
drag, startPoint x: 533, startPoint y: 115, endPoint x: 537, endPoint y: 145, distance: 30.0
drag, startPoint x: 543, startPoint y: 110, endPoint x: 554, endPoint y: 141, distance: 32.8
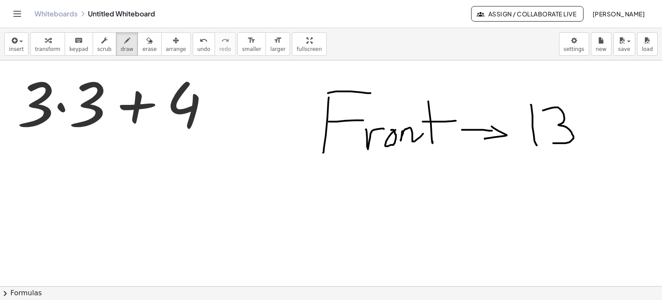
drag, startPoint x: 331, startPoint y: 222, endPoint x: 334, endPoint y: 237, distance: 15.7
drag, startPoint x: 328, startPoint y: 203, endPoint x: 334, endPoint y: 235, distance: 33.1
drag, startPoint x: 364, startPoint y: 227, endPoint x: 388, endPoint y: 229, distance: 24.2
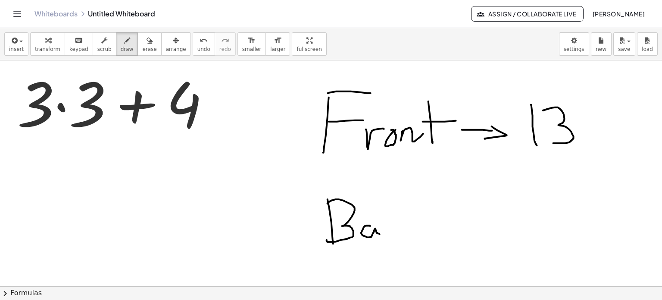
drag, startPoint x: 395, startPoint y: 223, endPoint x: 401, endPoint y: 225, distance: 6.6
drag, startPoint x: 404, startPoint y: 202, endPoint x: 405, endPoint y: 234, distance: 32.3
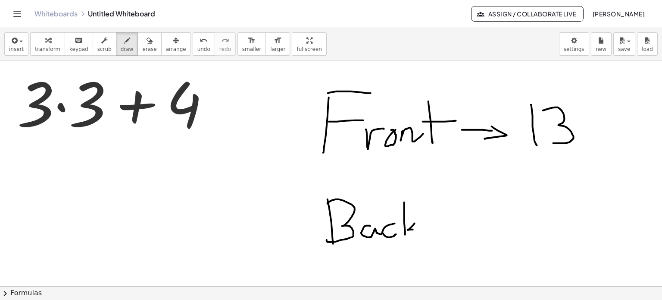
drag, startPoint x: 415, startPoint y: 223, endPoint x: 417, endPoint y: 235, distance: 12.8
drag, startPoint x: 435, startPoint y: 224, endPoint x: 473, endPoint y: 222, distance: 37.5
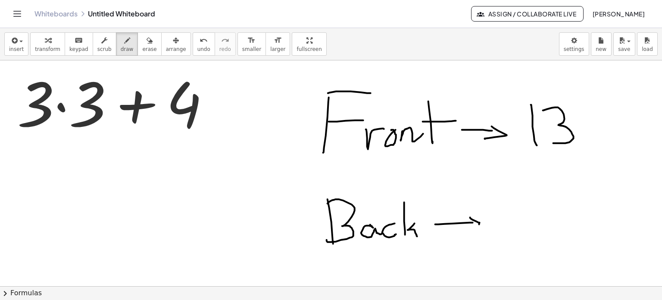
drag, startPoint x: 470, startPoint y: 217, endPoint x: 476, endPoint y: 227, distance: 11.6
drag, startPoint x: 508, startPoint y: 201, endPoint x: 515, endPoint y: 224, distance: 24.4
drag, startPoint x: 524, startPoint y: 203, endPoint x: 519, endPoint y: 232, distance: 29.3
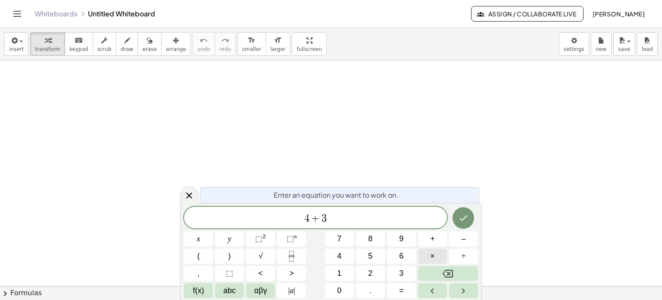
click at [440, 255] on button "×" at bounding box center [432, 255] width 29 height 15
click at [465, 215] on icon "Done" at bounding box center [463, 217] width 10 height 10
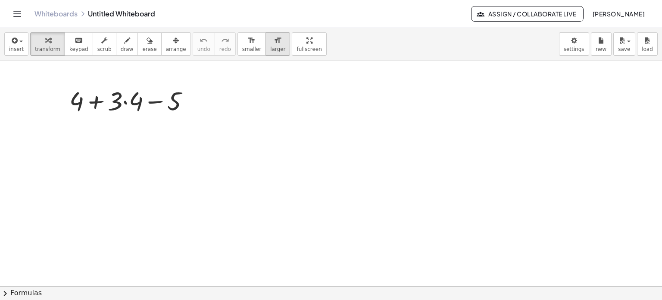
click at [274, 41] on icon "format_size" at bounding box center [278, 40] width 8 height 10
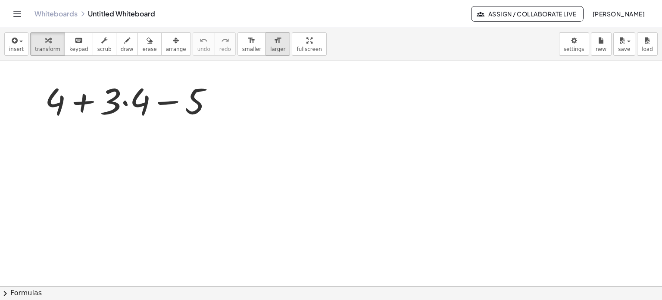
click at [274, 41] on icon "format_size" at bounding box center [278, 40] width 8 height 10
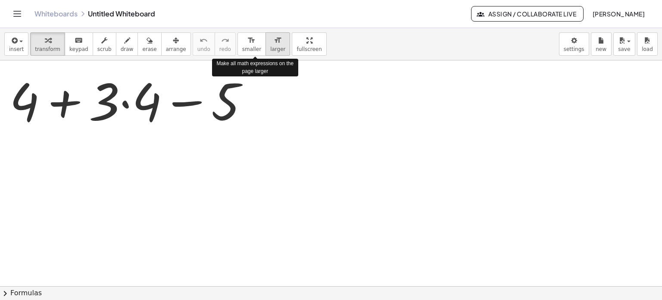
click at [274, 41] on icon "format_size" at bounding box center [278, 40] width 8 height 10
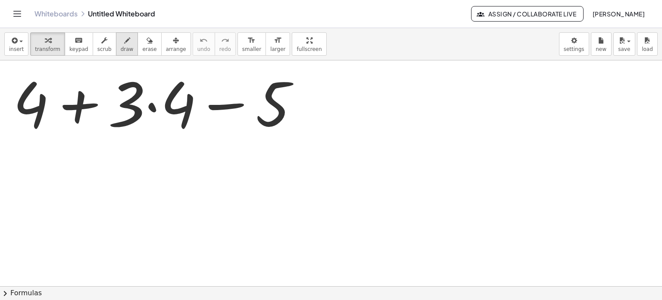
click at [121, 48] on span "draw" at bounding box center [127, 49] width 13 height 6
drag, startPoint x: 388, startPoint y: 84, endPoint x: 383, endPoint y: 127, distance: 43.4
drag, startPoint x: 387, startPoint y: 83, endPoint x: 403, endPoint y: 82, distance: 16.4
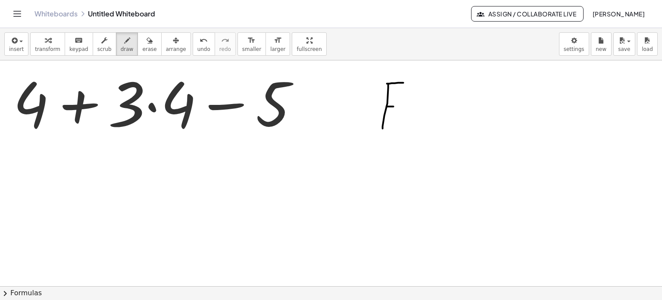
drag, startPoint x: 387, startPoint y: 106, endPoint x: 398, endPoint y: 106, distance: 11.2
drag, startPoint x: 402, startPoint y: 121, endPoint x: 421, endPoint y: 110, distance: 21.4
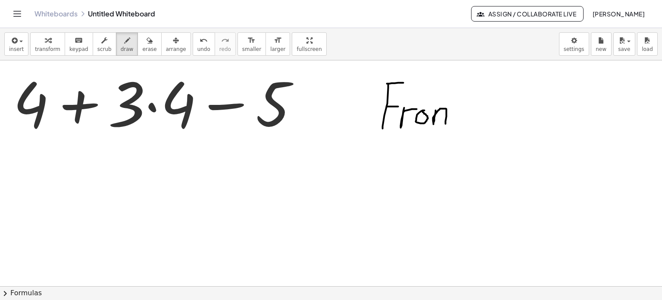
drag, startPoint x: 436, startPoint y: 110, endPoint x: 459, endPoint y: 108, distance: 22.9
drag, startPoint x: 462, startPoint y: 91, endPoint x: 459, endPoint y: 117, distance: 26.5
drag, startPoint x: 456, startPoint y: 112, endPoint x: 473, endPoint y: 110, distance: 17.7
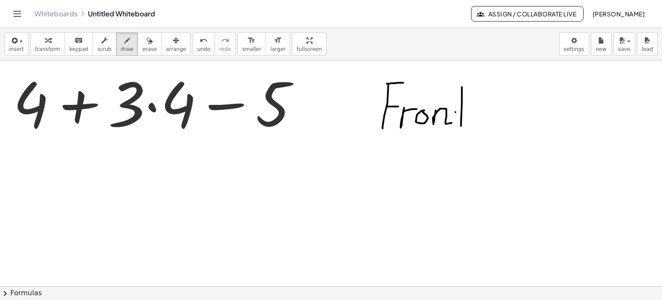
drag, startPoint x: 480, startPoint y: 115, endPoint x: 510, endPoint y: 116, distance: 29.7
drag, startPoint x: 508, startPoint y: 110, endPoint x: 510, endPoint y: 120, distance: 10.1
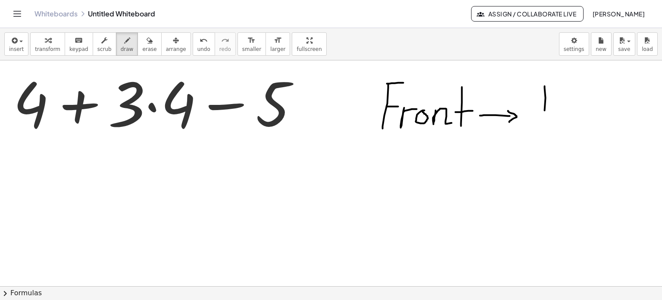
drag, startPoint x: 545, startPoint y: 110, endPoint x: 555, endPoint y: 94, distance: 19.0
drag, startPoint x: 555, startPoint y: 85, endPoint x: 558, endPoint y: 131, distance: 45.8
drag, startPoint x: 383, startPoint y: 175, endPoint x: 384, endPoint y: 209, distance: 34.1
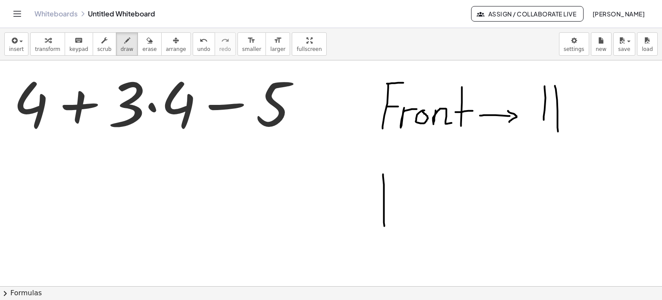
drag, startPoint x: 384, startPoint y: 174, endPoint x: 381, endPoint y: 220, distance: 45.8
drag, startPoint x: 421, startPoint y: 206, endPoint x: 428, endPoint y: 212, distance: 9.2
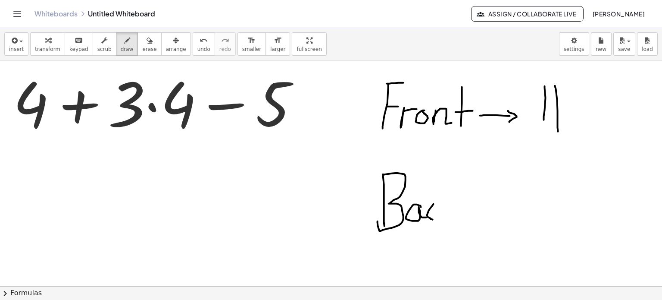
drag, startPoint x: 434, startPoint y: 203, endPoint x: 440, endPoint y: 207, distance: 7.3
drag, startPoint x: 440, startPoint y: 181, endPoint x: 447, endPoint y: 214, distance: 33.7
drag, startPoint x: 453, startPoint y: 196, endPoint x: 457, endPoint y: 212, distance: 16.4
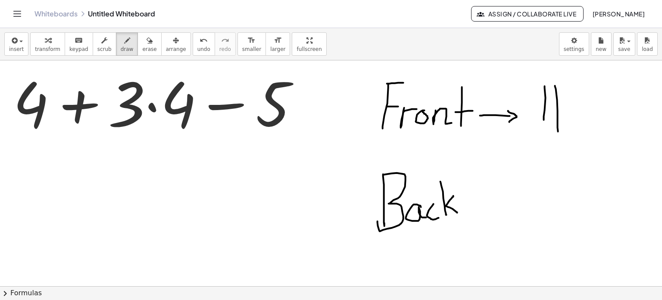
drag, startPoint x: 461, startPoint y: 201, endPoint x: 502, endPoint y: 199, distance: 40.6
drag, startPoint x: 499, startPoint y: 193, endPoint x: 505, endPoint y: 207, distance: 15.2
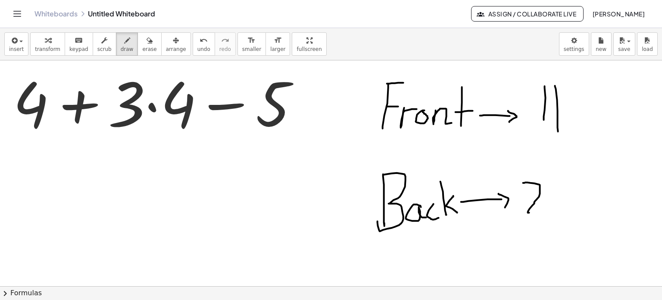
drag, startPoint x: 523, startPoint y: 182, endPoint x: 552, endPoint y: 212, distance: 41.1
drag, startPoint x: 552, startPoint y: 183, endPoint x: 559, endPoint y: 208, distance: 25.9
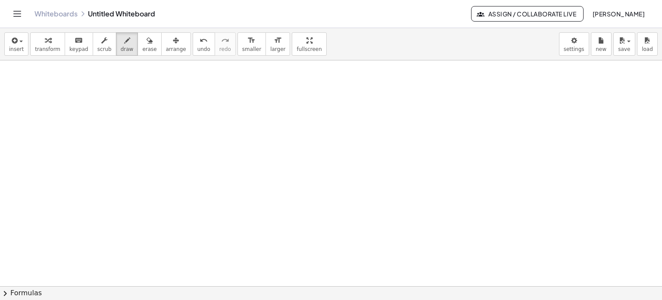
scroll to position [259, 0]
click at [183, 203] on div at bounding box center [331, 56] width 662 height 508
drag, startPoint x: 175, startPoint y: 193, endPoint x: 195, endPoint y: 191, distance: 20.8
click at [195, 191] on div at bounding box center [331, 56] width 662 height 508
drag, startPoint x: 196, startPoint y: 185, endPoint x: 169, endPoint y: 198, distance: 30.1
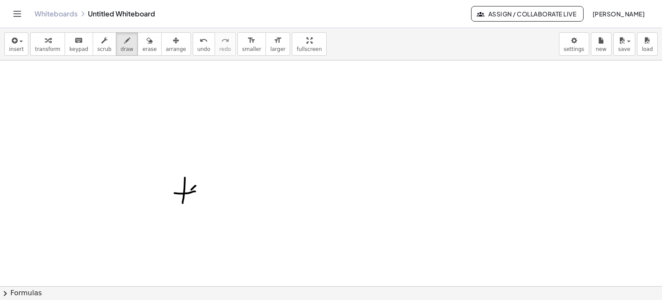
click at [164, 205] on div at bounding box center [331, 56] width 662 height 508
drag, startPoint x: 178, startPoint y: 183, endPoint x: 195, endPoint y: 203, distance: 25.7
click at [195, 203] on div at bounding box center [331, 56] width 662 height 508
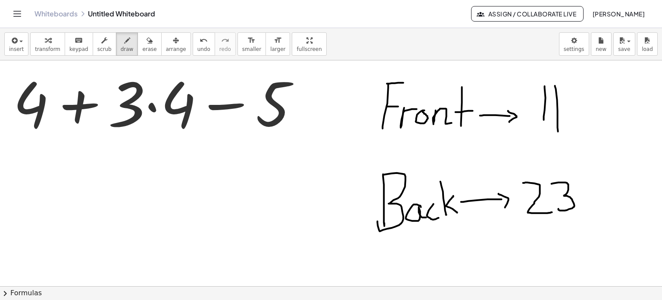
scroll to position [281, 0]
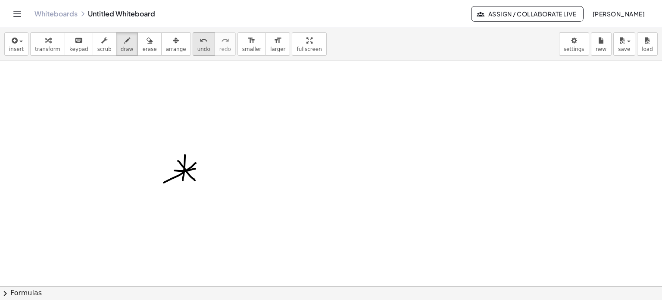
click at [197, 48] on span "undo" at bounding box center [203, 49] width 13 height 6
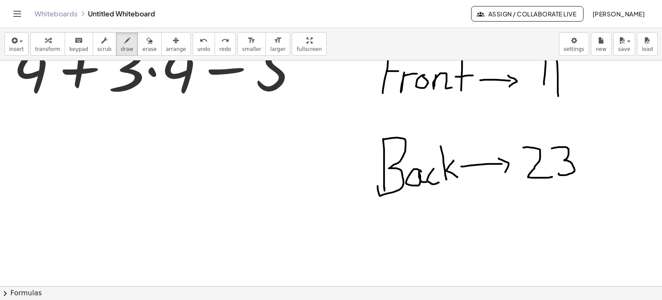
scroll to position [0, 0]
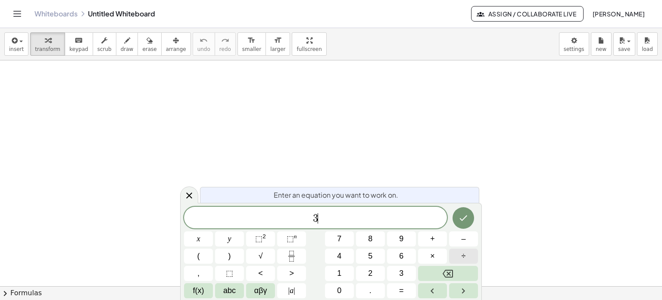
click at [465, 257] on span "÷" at bounding box center [464, 256] width 4 height 12
click at [428, 259] on button "×" at bounding box center [432, 255] width 29 height 15
click at [364, 275] on button "2" at bounding box center [370, 272] width 29 height 15
click at [437, 241] on button "+" at bounding box center [432, 238] width 29 height 15
click at [343, 269] on button "1" at bounding box center [339, 272] width 29 height 15
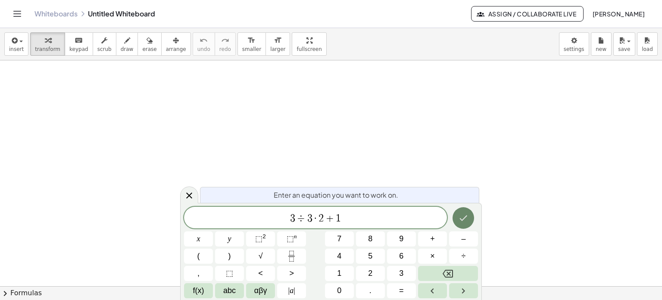
click at [466, 212] on icon "Done" at bounding box center [463, 217] width 10 height 10
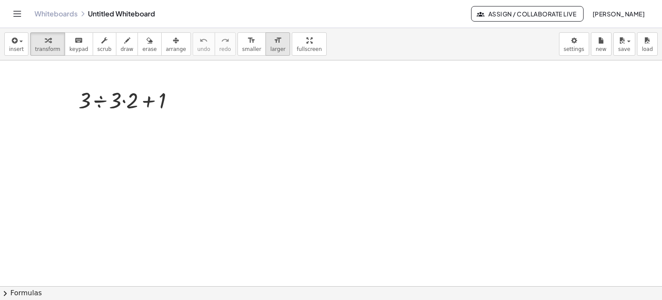
click at [265, 45] on button "format_size larger" at bounding box center [277, 43] width 25 height 23
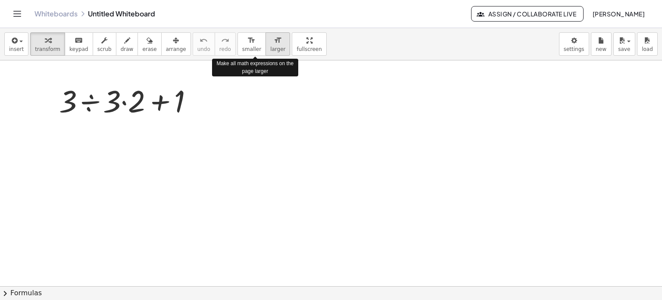
click at [265, 45] on button "format_size larger" at bounding box center [277, 43] width 25 height 23
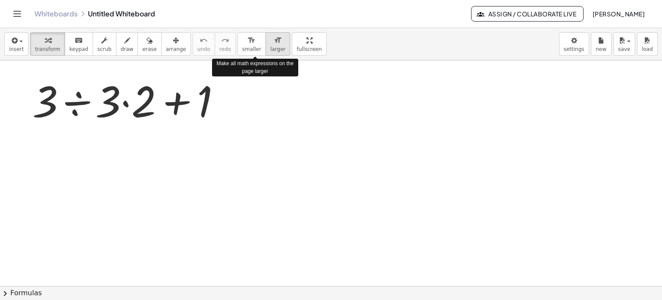
click at [265, 45] on button "format_size larger" at bounding box center [277, 43] width 25 height 23
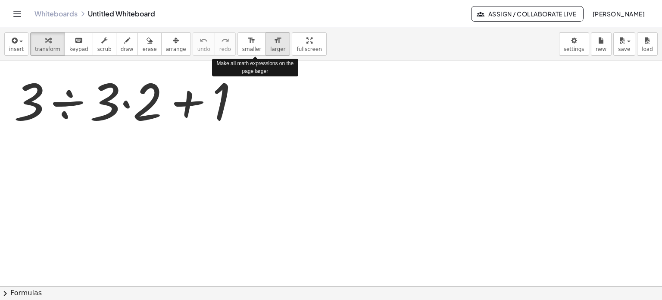
click at [265, 45] on button "format_size larger" at bounding box center [277, 43] width 25 height 23
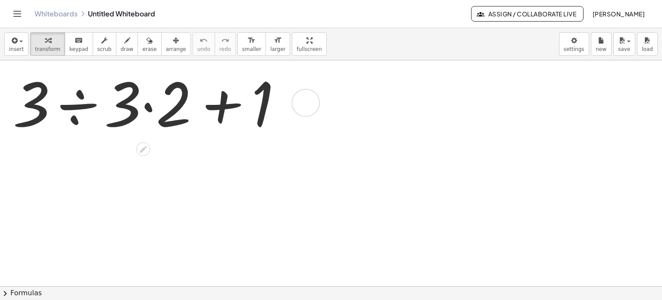
click at [148, 106] on div at bounding box center [151, 101] width 284 height 79
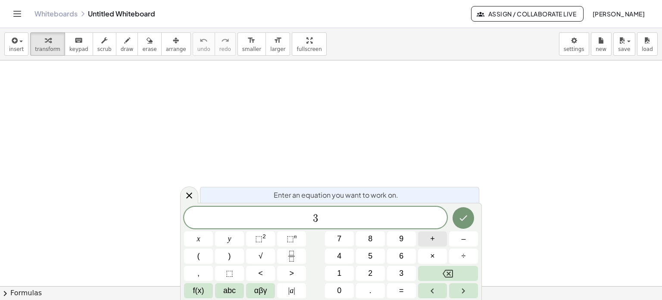
click at [438, 241] on button "+" at bounding box center [432, 238] width 29 height 15
click at [476, 253] on button "÷" at bounding box center [463, 255] width 29 height 15
click at [428, 254] on button "×" at bounding box center [432, 255] width 29 height 15
click at [431, 237] on span "+" at bounding box center [432, 239] width 5 height 12
click at [340, 269] on span "1" at bounding box center [339, 273] width 4 height 12
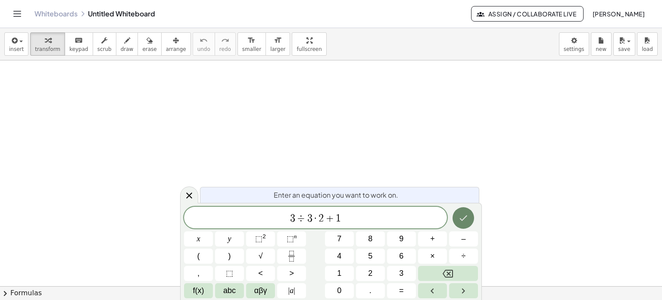
click at [462, 225] on button "Done" at bounding box center [464, 218] width 22 height 22
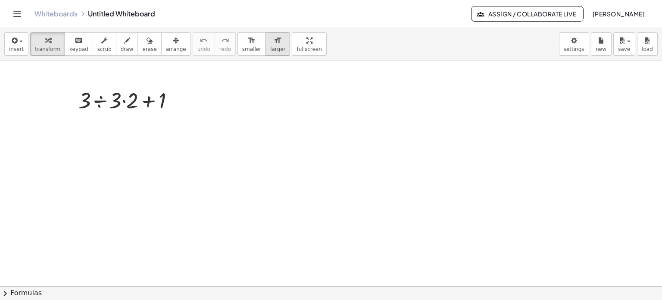
click at [274, 41] on icon "format_size" at bounding box center [278, 40] width 8 height 10
click at [274, 40] on icon "format_size" at bounding box center [278, 40] width 8 height 10
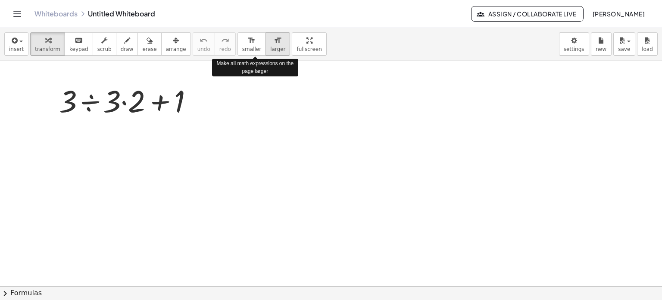
click at [274, 40] on icon "format_size" at bounding box center [278, 40] width 8 height 10
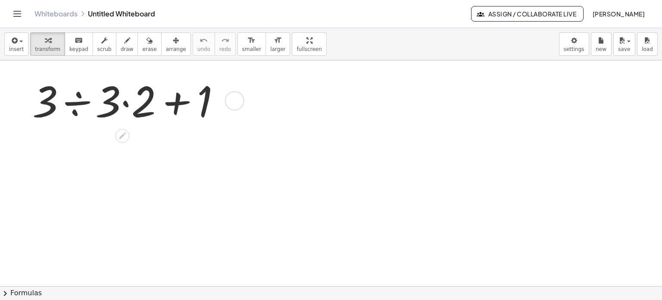
click at [126, 103] on div at bounding box center [130, 100] width 204 height 56
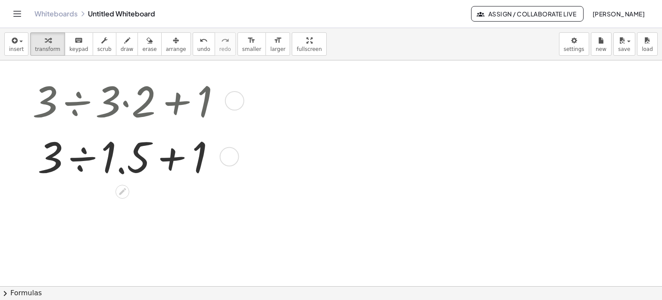
click at [230, 96] on div at bounding box center [234, 100] width 19 height 19
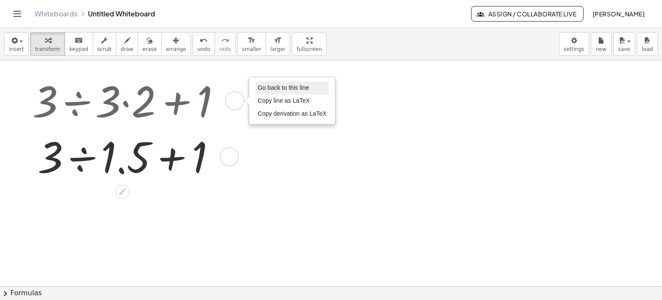
click at [258, 87] on span "Go back to this line" at bounding box center [283, 87] width 51 height 7
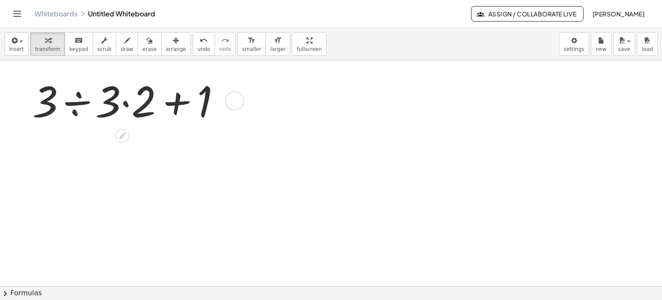
click at [126, 103] on div at bounding box center [130, 100] width 204 height 56
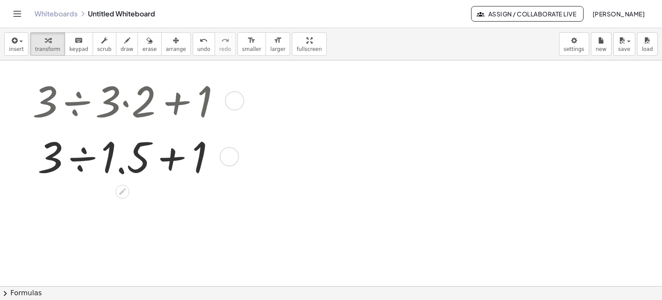
click at [241, 101] on div at bounding box center [234, 100] width 19 height 19
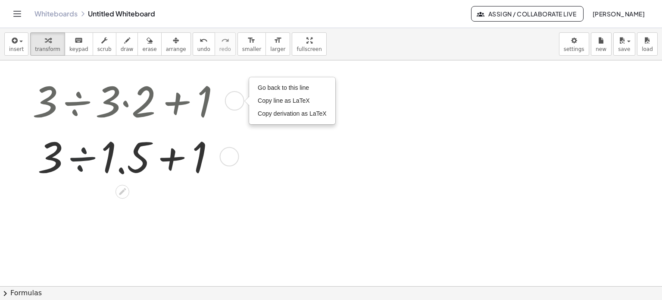
click at [86, 161] on div at bounding box center [130, 156] width 204 height 56
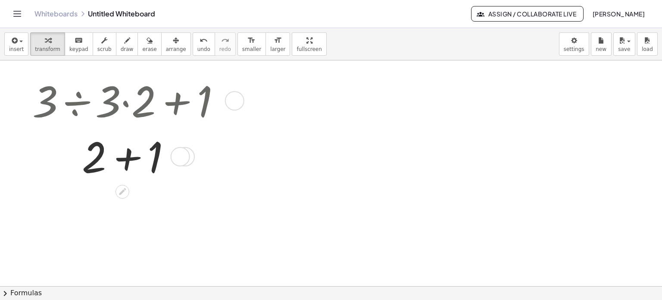
click at [229, 95] on div "Go back to this line Copy line as LaTeX Copy derivation as LaTeX" at bounding box center [234, 100] width 19 height 19
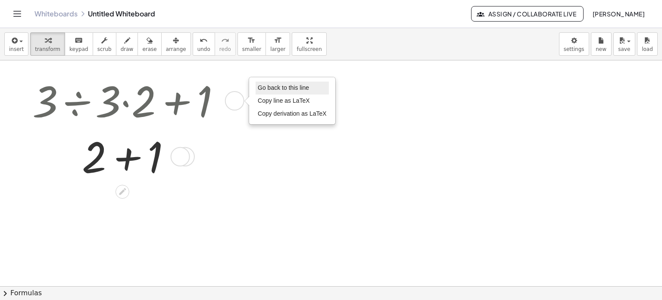
click at [267, 87] on span "Go back to this line" at bounding box center [283, 87] width 51 height 7
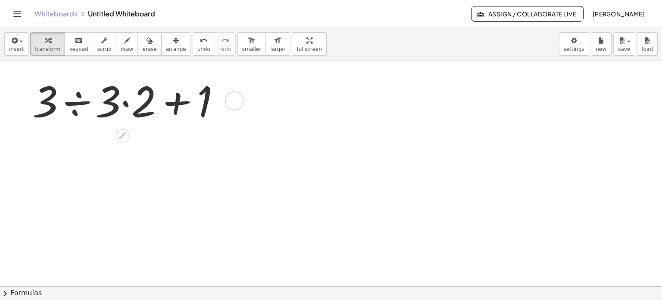
click at [125, 104] on div at bounding box center [130, 100] width 204 height 56
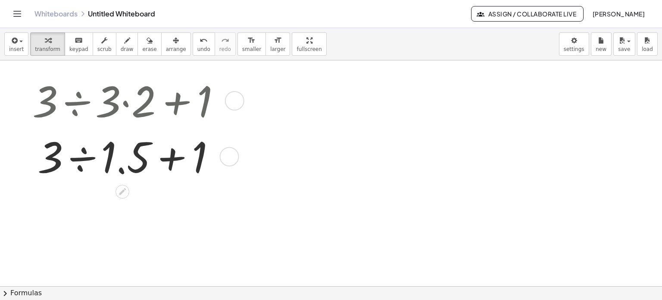
click at [79, 158] on div at bounding box center [130, 156] width 204 height 56
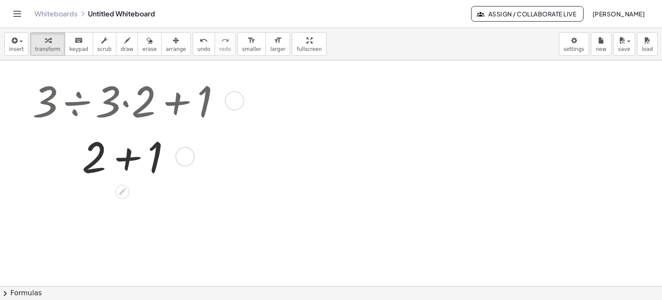
click at [124, 100] on div at bounding box center [130, 100] width 204 height 56
click at [233, 98] on div at bounding box center [234, 100] width 19 height 19
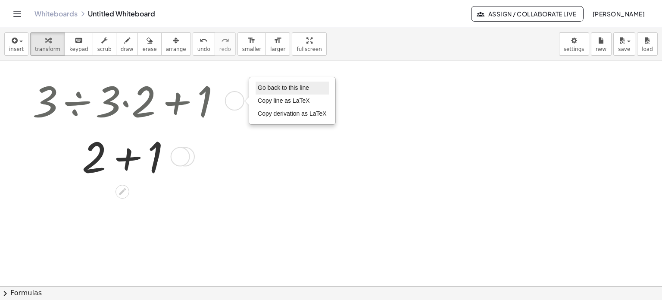
click at [257, 89] on li "Go back to this line" at bounding box center [292, 87] width 73 height 13
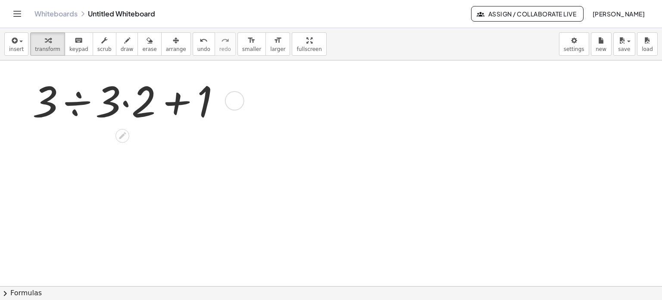
click at [126, 101] on div at bounding box center [130, 100] width 204 height 56
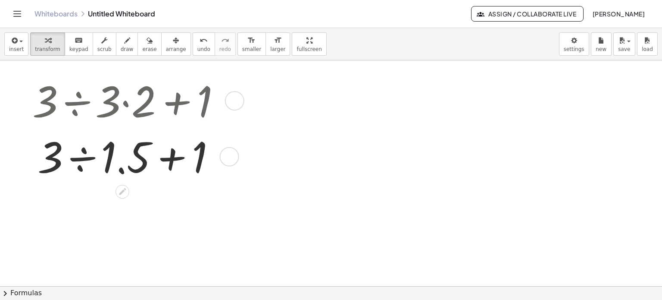
click at [234, 96] on div at bounding box center [234, 100] width 19 height 19
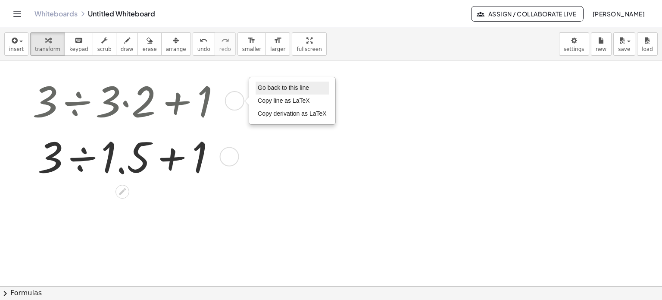
click at [258, 86] on span "Go back to this line" at bounding box center [283, 87] width 51 height 7
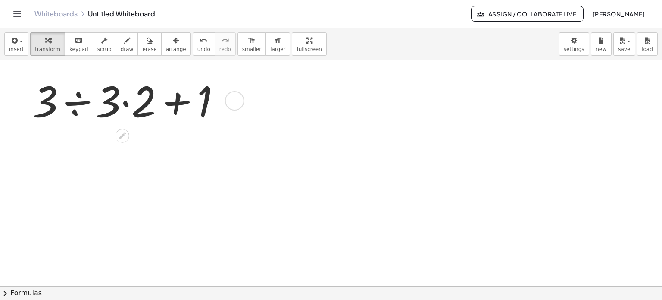
click at [78, 100] on div at bounding box center [130, 100] width 204 height 56
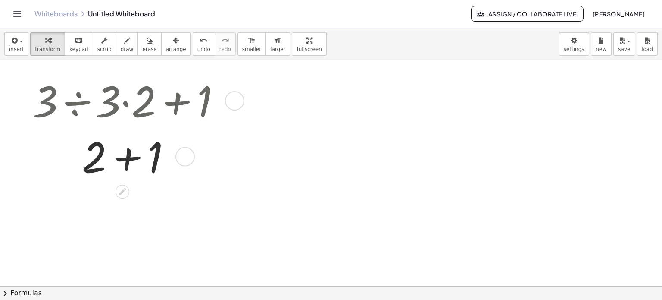
click at [128, 159] on div at bounding box center [130, 156] width 204 height 56
click at [239, 97] on div at bounding box center [234, 100] width 19 height 19
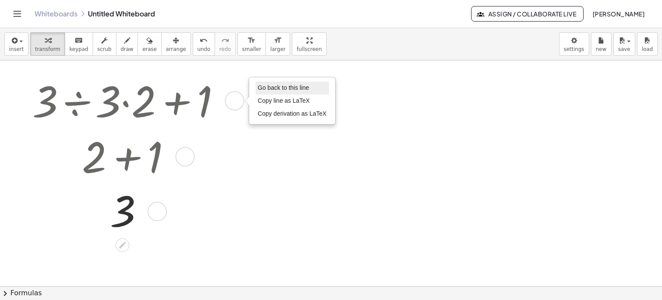
click at [265, 87] on span "Go back to this line" at bounding box center [283, 87] width 51 height 7
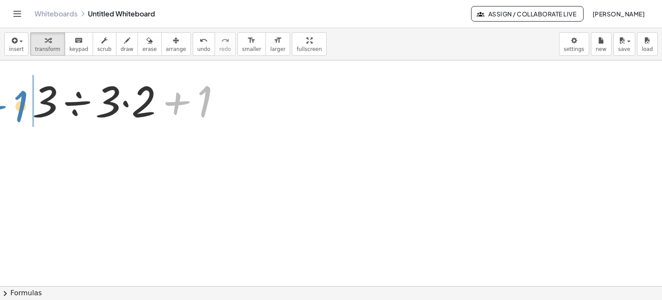
drag, startPoint x: 205, startPoint y: 106, endPoint x: 24, endPoint y: 112, distance: 181.2
click at [24, 112] on div "+ 1 + · 3 ÷ 3 · 2 + 1 Go back to this line Copy line as LaTeX Copy derivation a…" at bounding box center [137, 100] width 236 height 60
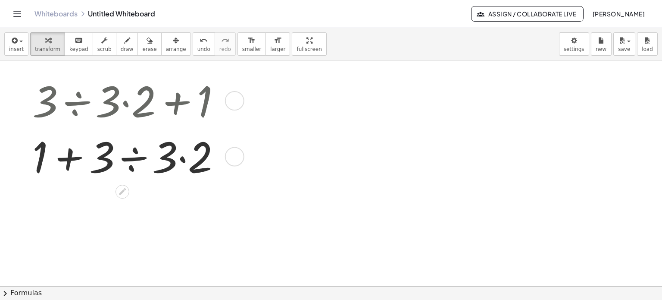
click at [67, 159] on div at bounding box center [130, 156] width 204 height 56
click at [136, 157] on div at bounding box center [130, 156] width 204 height 56
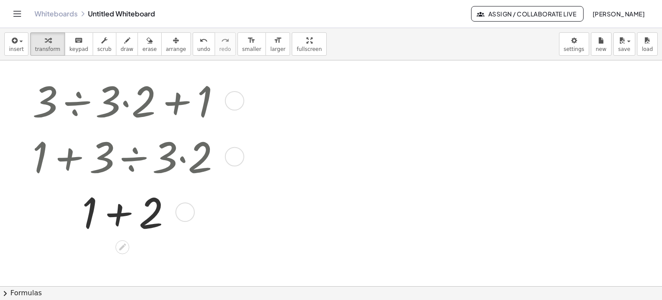
drag, startPoint x: 188, startPoint y: 212, endPoint x: 205, endPoint y: 220, distance: 18.5
drag, startPoint x: 178, startPoint y: 155, endPoint x: 195, endPoint y: 221, distance: 67.6
click at [122, 212] on div "+ 2 + 1 Go back to this line Copy line as LaTeX Copy derivation as LaTeX" at bounding box center [122, 212] width 0 height 0
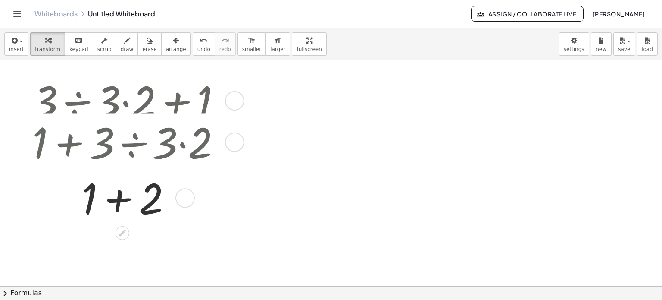
click at [232, 155] on div "+ · 3 ÷ 3 · 2 + 1 + 1 + · 3 ÷ 3 · 2 + 2 + 1 Go back to this line Copy line as L…" at bounding box center [137, 148] width 236 height 157
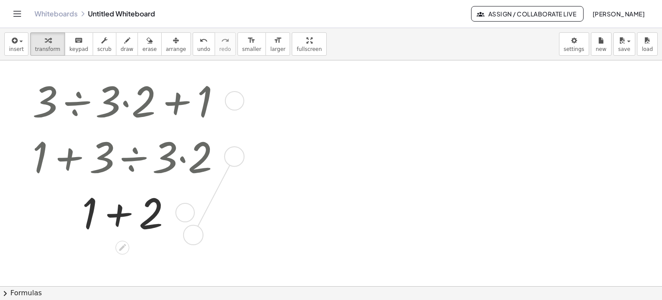
drag, startPoint x: 232, startPoint y: 155, endPoint x: 191, endPoint y: 234, distance: 89.1
click at [122, 101] on div "+ · 3 ÷ 3 · 2 + 1 + 1 + · 3 ÷ 3 · 2 + 2 + 1 Go back to this line Copy line as L…" at bounding box center [122, 101] width 0 height 0
drag, startPoint x: 286, startPoint y: 191, endPoint x: 187, endPoint y: 220, distance: 103.3
